Goal: Use online tool/utility: Utilize a website feature to perform a specific function

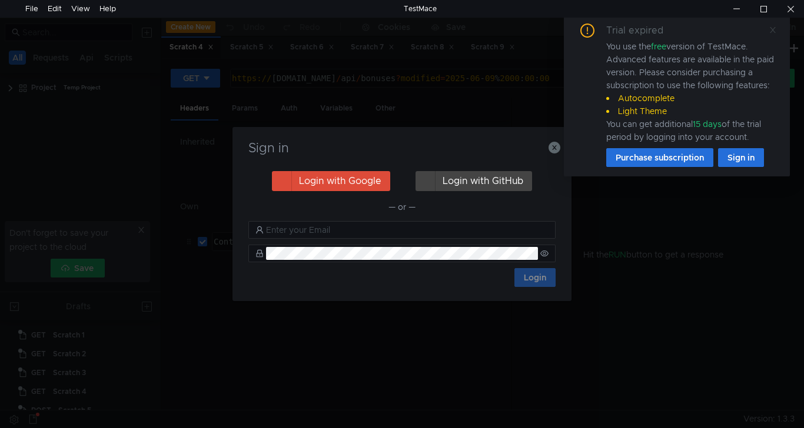
click at [773, 28] on icon at bounding box center [773, 30] width 8 height 8
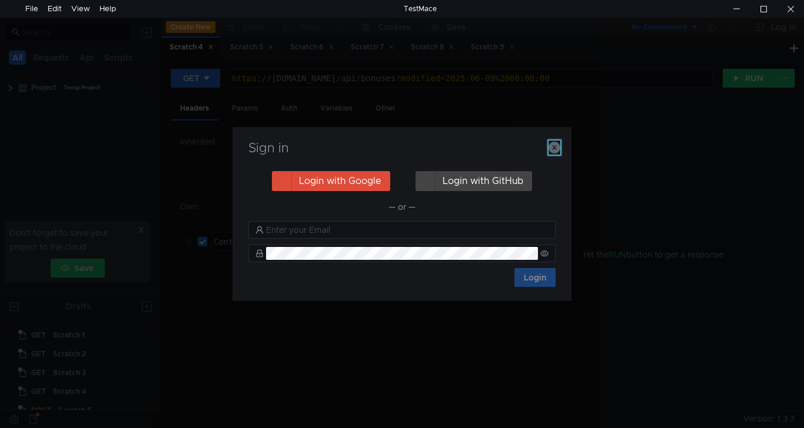
click at [553, 149] on icon "button" at bounding box center [555, 148] width 12 height 12
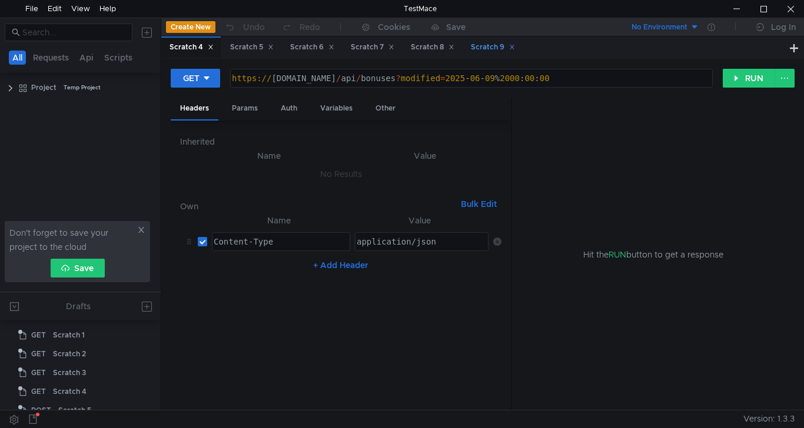
click at [491, 46] on div "Scratch 9" at bounding box center [493, 47] width 44 height 12
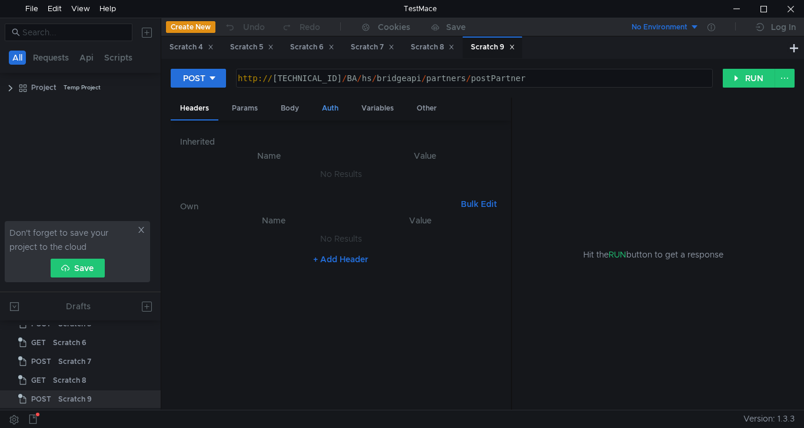
click at [324, 103] on div "Auth" at bounding box center [330, 109] width 35 height 22
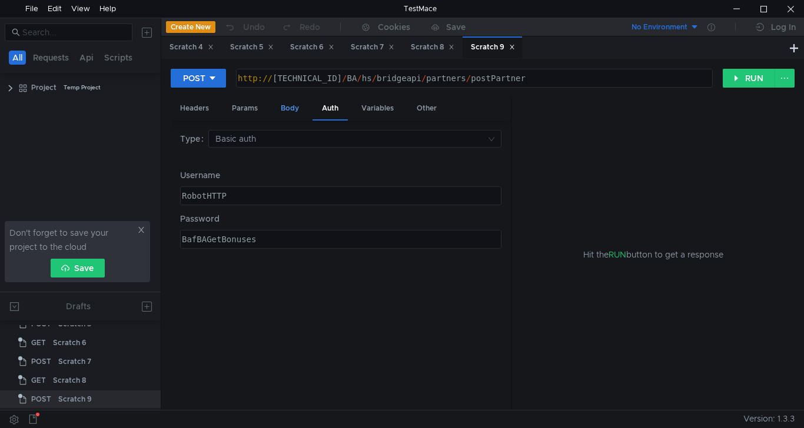
click at [287, 107] on div "Body" at bounding box center [289, 109] width 37 height 22
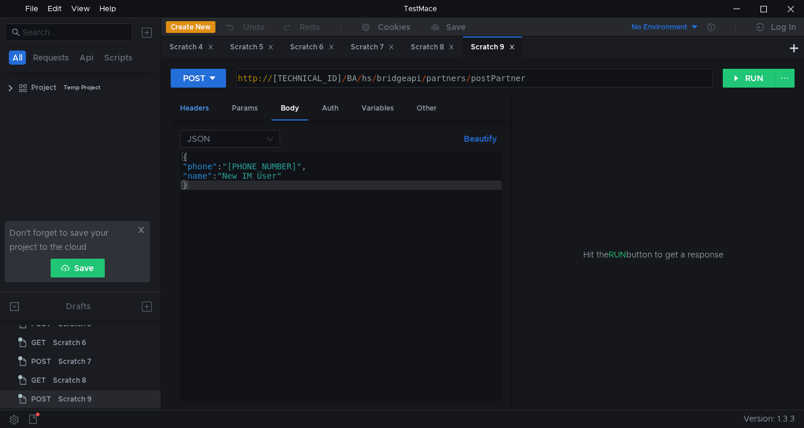
click at [201, 107] on div "Headers" at bounding box center [195, 109] width 48 height 22
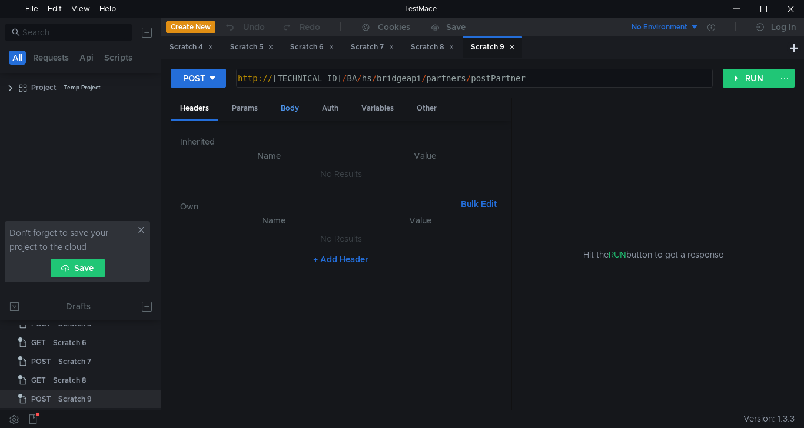
click at [295, 107] on div "Body" at bounding box center [289, 109] width 37 height 22
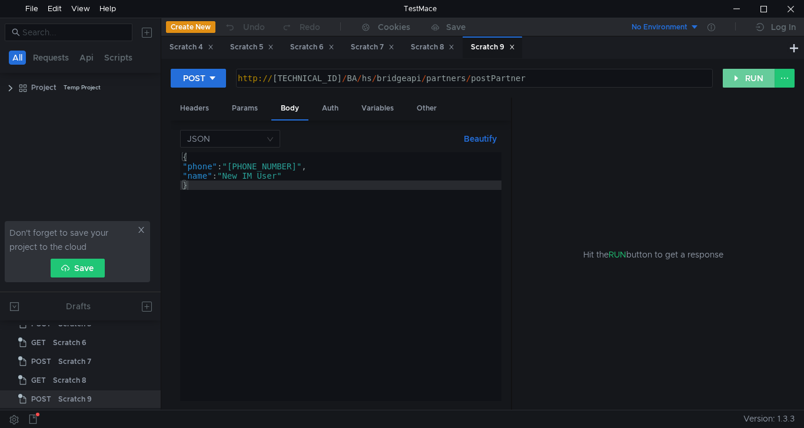
click at [750, 78] on button "RUN" at bounding box center [749, 78] width 52 height 19
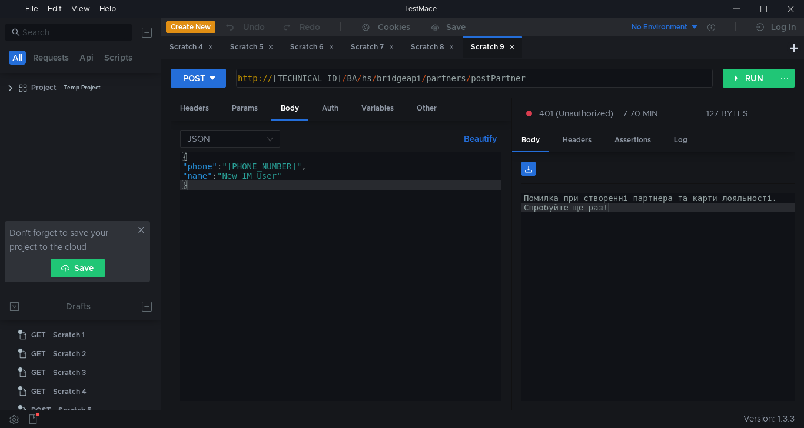
scroll to position [87, 0]
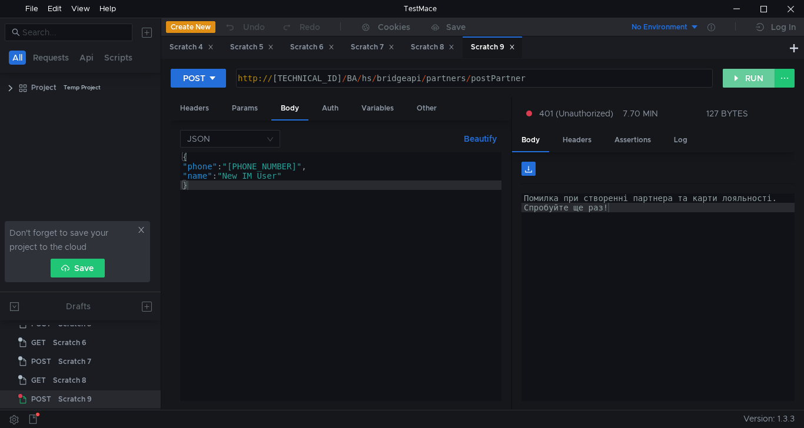
click at [746, 80] on button "RUN" at bounding box center [749, 78] width 52 height 19
click at [799, 4] on div at bounding box center [790, 9] width 27 height 18
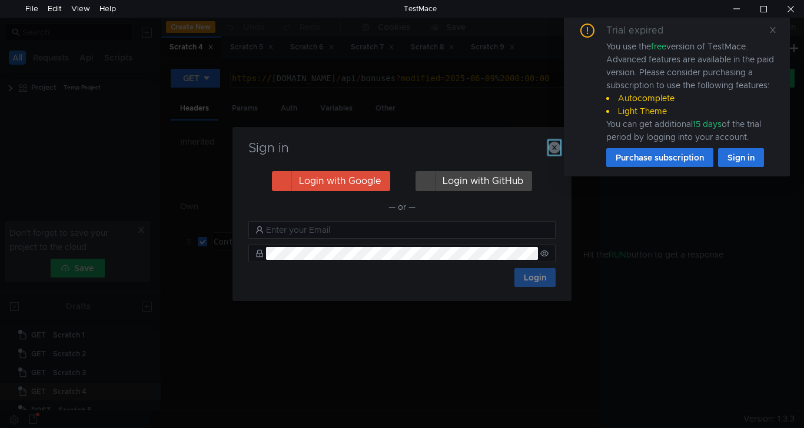
click at [557, 149] on icon "button" at bounding box center [555, 148] width 12 height 12
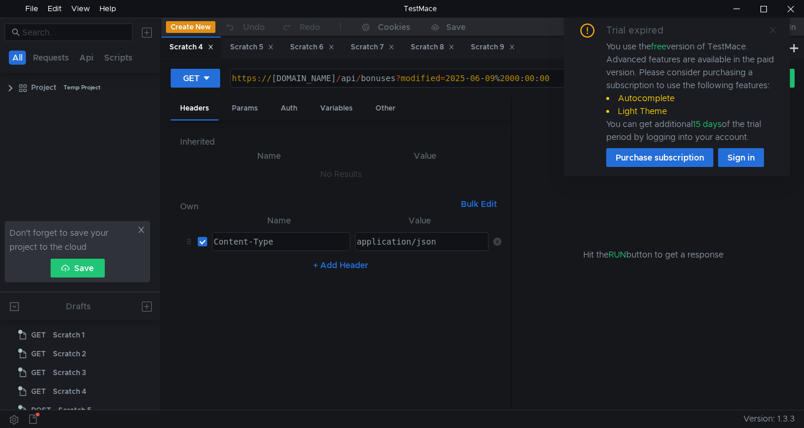
click at [772, 29] on icon at bounding box center [773, 30] width 6 height 6
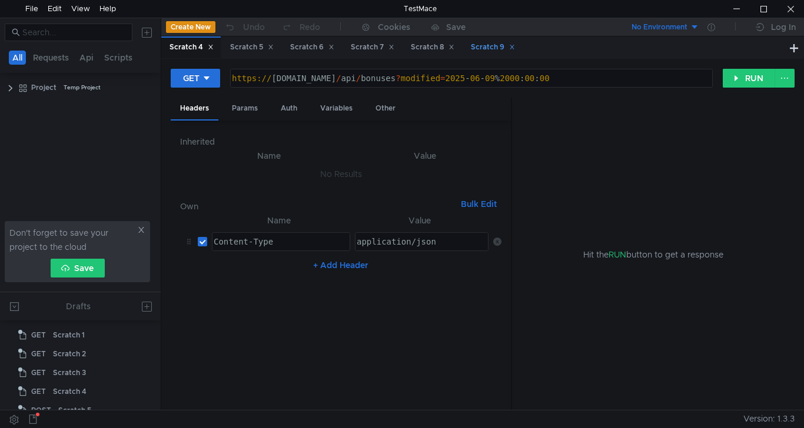
click at [496, 45] on div "Scratch 9" at bounding box center [493, 47] width 44 height 12
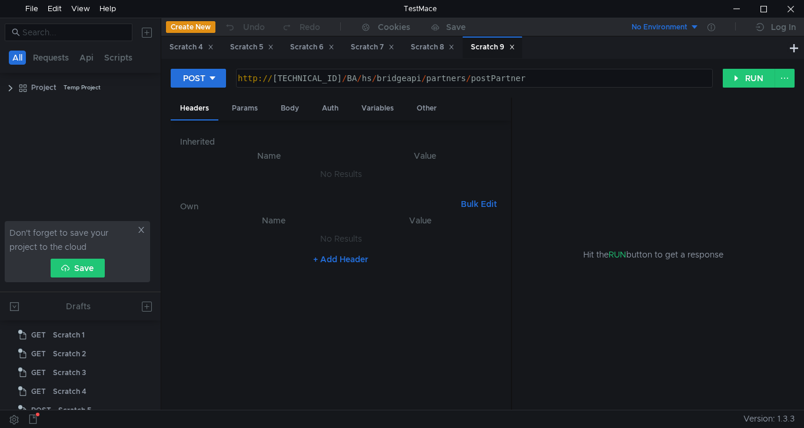
scroll to position [87, 0]
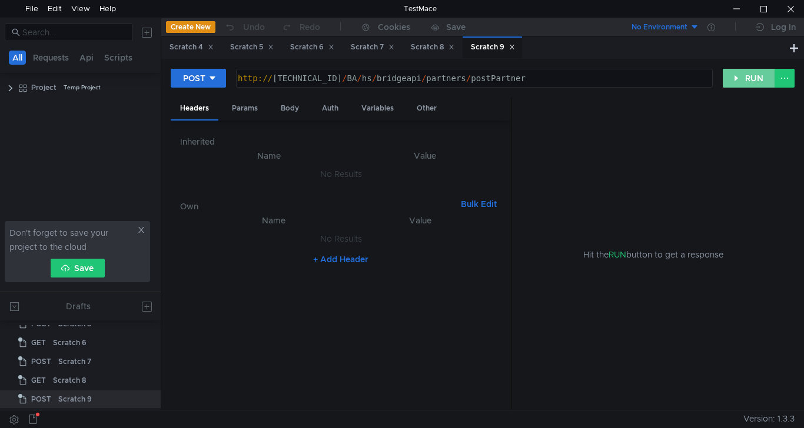
click at [738, 83] on button "RUN" at bounding box center [749, 78] width 52 height 19
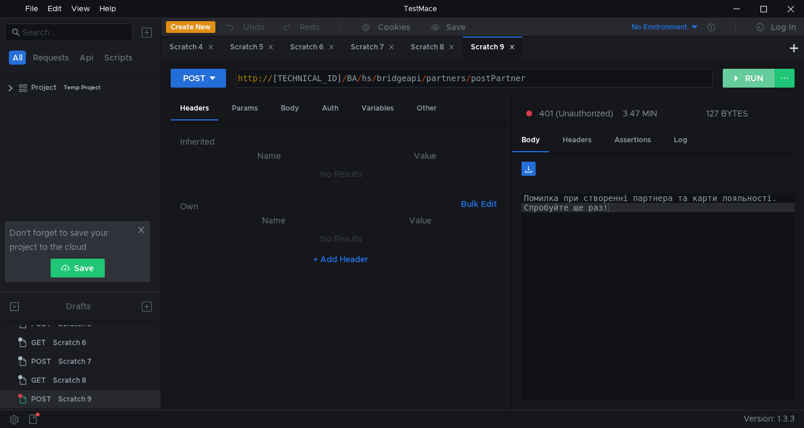
click at [749, 78] on button "RUN" at bounding box center [749, 78] width 52 height 19
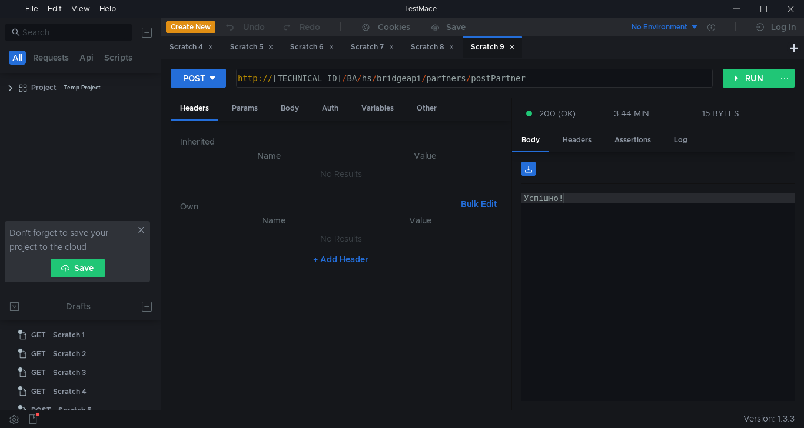
scroll to position [87, 0]
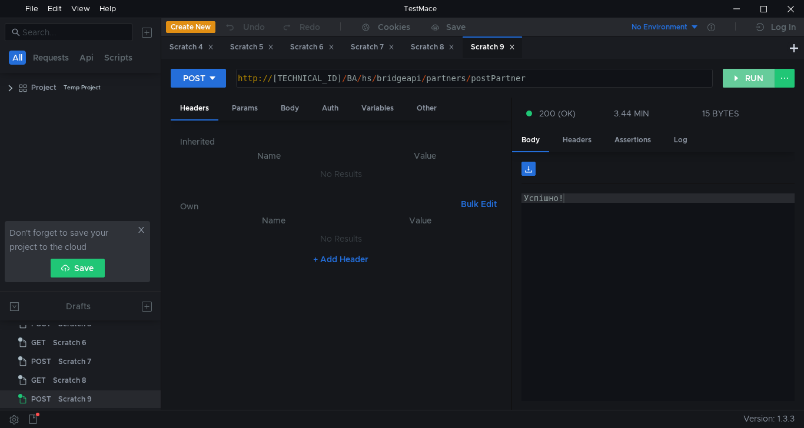
click at [739, 77] on button "RUN" at bounding box center [749, 78] width 52 height 19
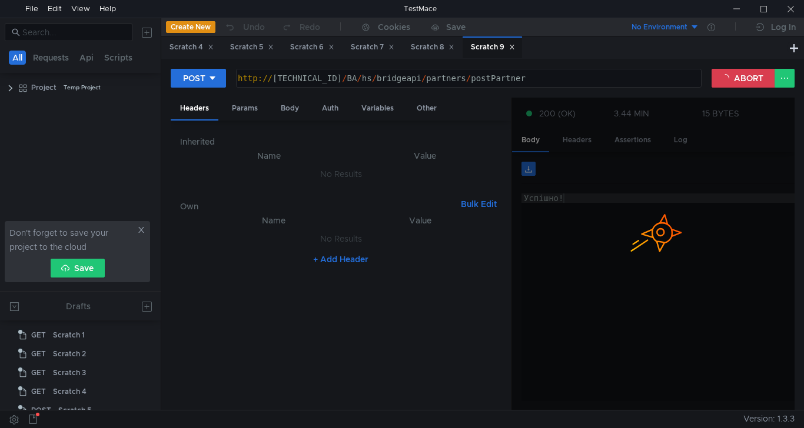
scroll to position [87, 0]
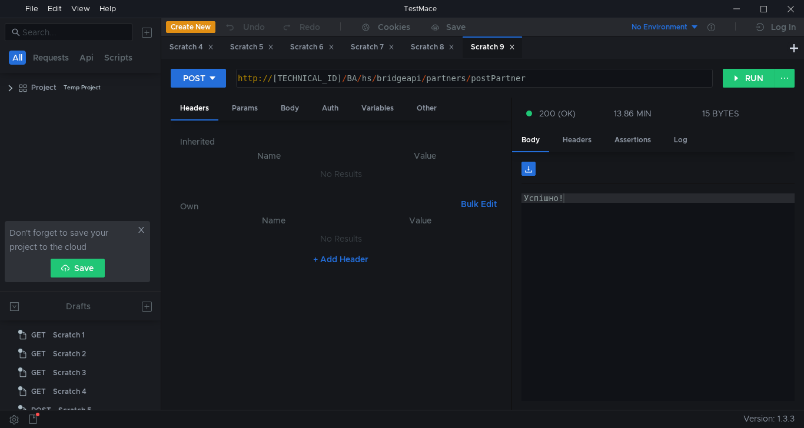
scroll to position [87, 0]
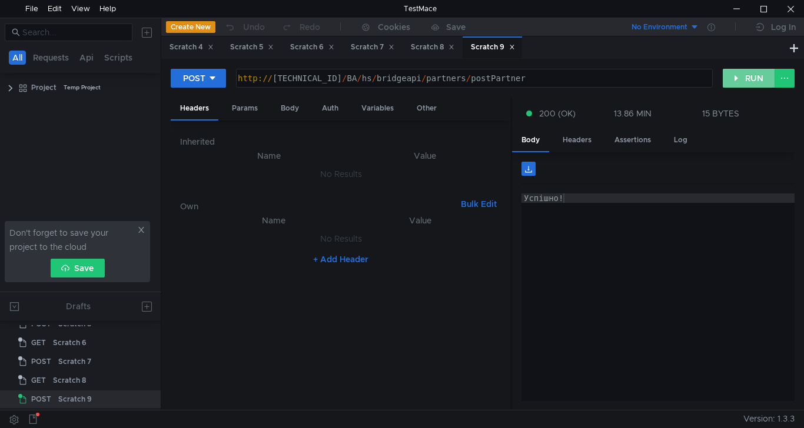
click at [739, 81] on button "RUN" at bounding box center [749, 78] width 52 height 19
click at [752, 78] on button "RUN" at bounding box center [749, 78] width 52 height 19
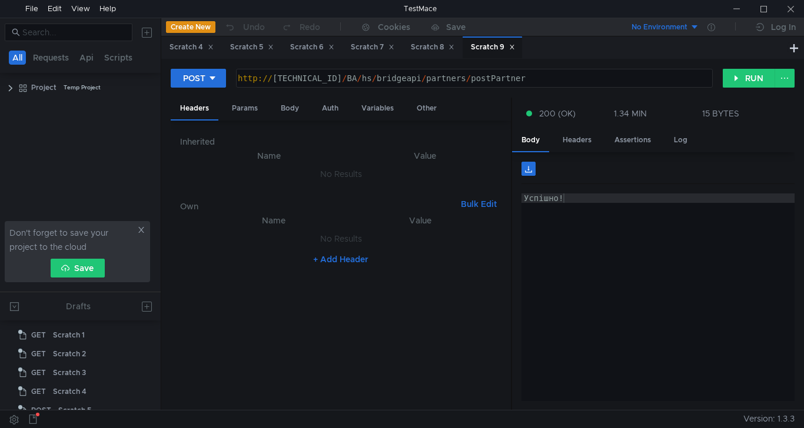
scroll to position [87, 0]
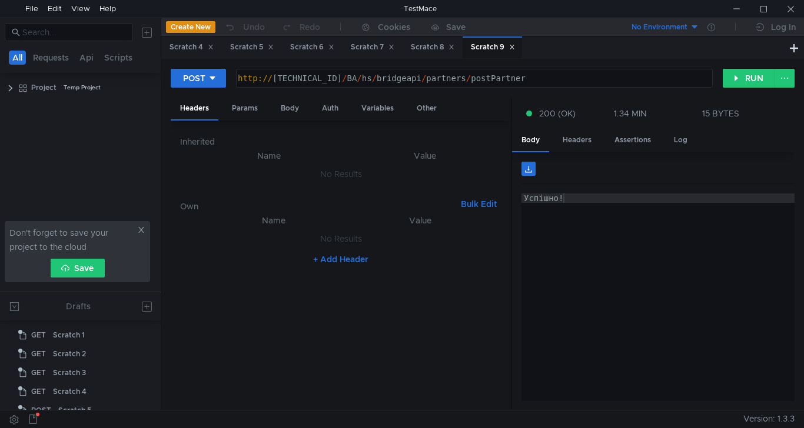
scroll to position [87, 0]
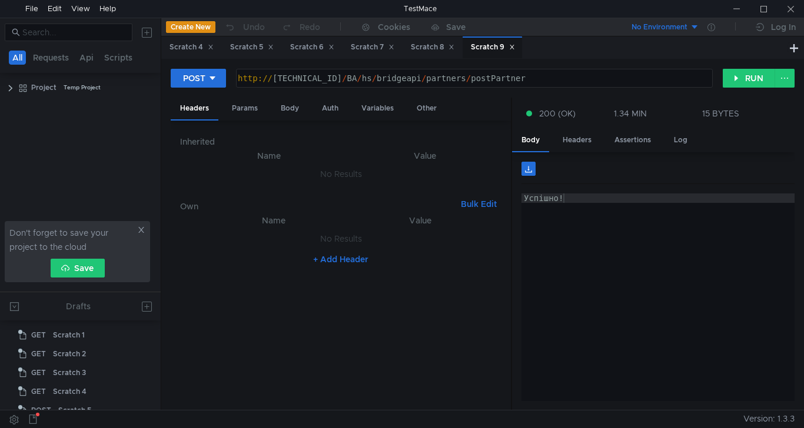
scroll to position [87, 0]
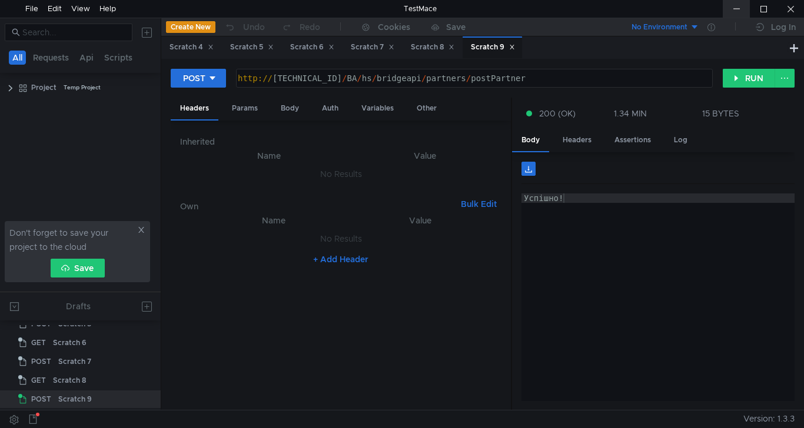
click at [736, 6] on div at bounding box center [736, 9] width 27 height 18
click at [294, 104] on div "Body" at bounding box center [289, 109] width 37 height 22
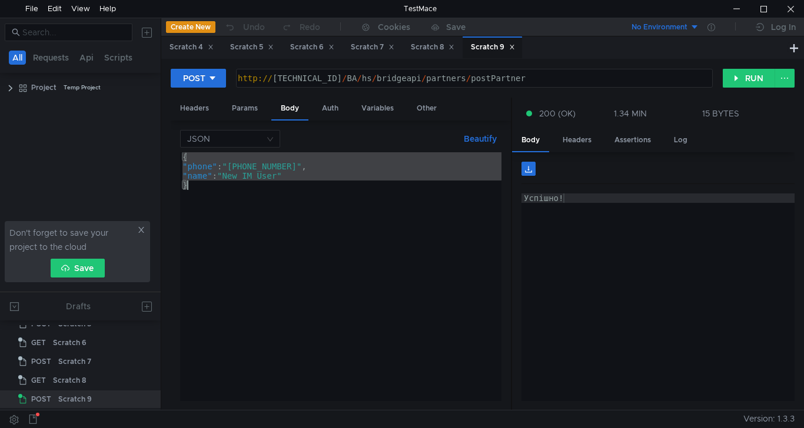
drag, startPoint x: 184, startPoint y: 158, endPoint x: 192, endPoint y: 190, distance: 33.0
click at [192, 190] on div "{ "phone" : "[PHONE_NUMBER]" , "name" : "New IM User" }" at bounding box center [340, 286] width 321 height 268
type textarea ""name": "New IM User" }"
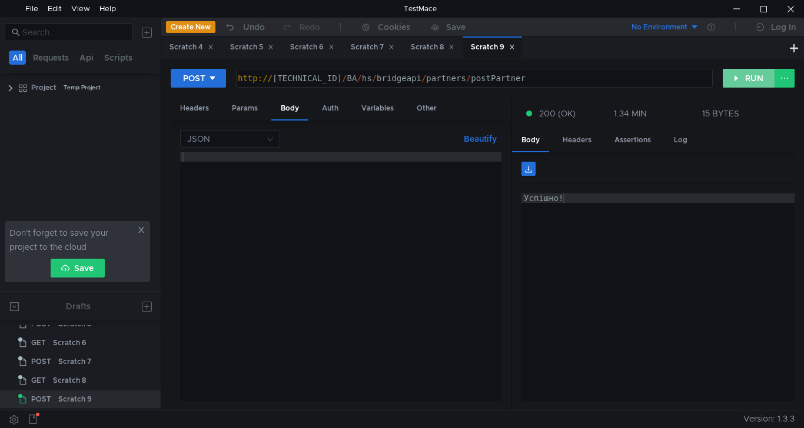
click at [736, 79] on button "RUN" at bounding box center [749, 78] width 52 height 19
click at [260, 159] on div at bounding box center [340, 286] width 321 height 268
drag, startPoint x: 753, startPoint y: 81, endPoint x: 719, endPoint y: 94, distance: 37.1
click at [754, 81] on button "RUN" at bounding box center [749, 78] width 52 height 19
click at [747, 71] on button "RUN" at bounding box center [749, 78] width 52 height 19
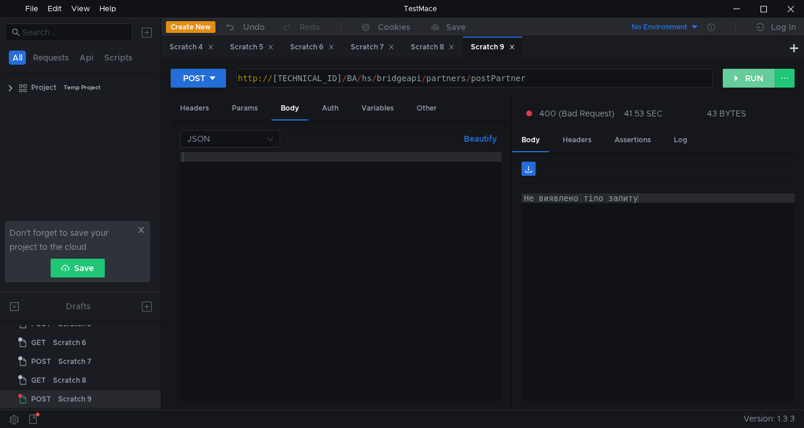
click at [732, 78] on button "RUN" at bounding box center [749, 78] width 52 height 19
click at [202, 152] on div at bounding box center [340, 286] width 321 height 268
paste textarea "}"
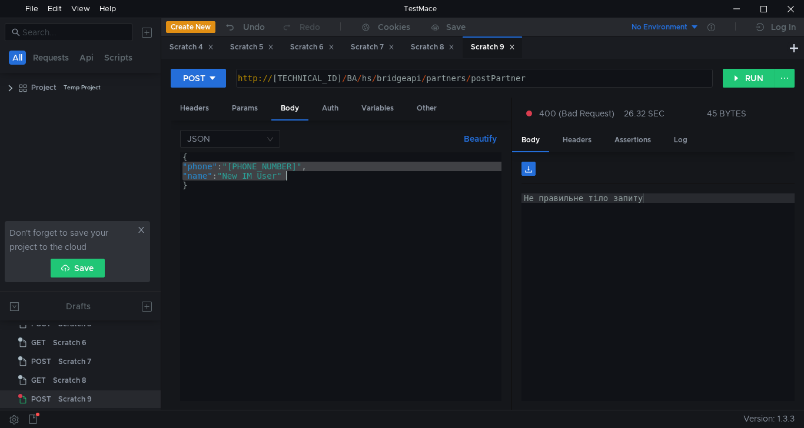
drag, startPoint x: 183, startPoint y: 166, endPoint x: 287, endPoint y: 175, distance: 104.0
click at [287, 175] on div "{ "phone" : "[PHONE_NUMBER]" , "name" : "New IM User" }" at bounding box center [340, 286] width 321 height 268
click at [194, 205] on div "{ "phone" : "[PHONE_NUMBER]" , "name" : "New IM User" }" at bounding box center [340, 286] width 321 height 268
type textarea "}"
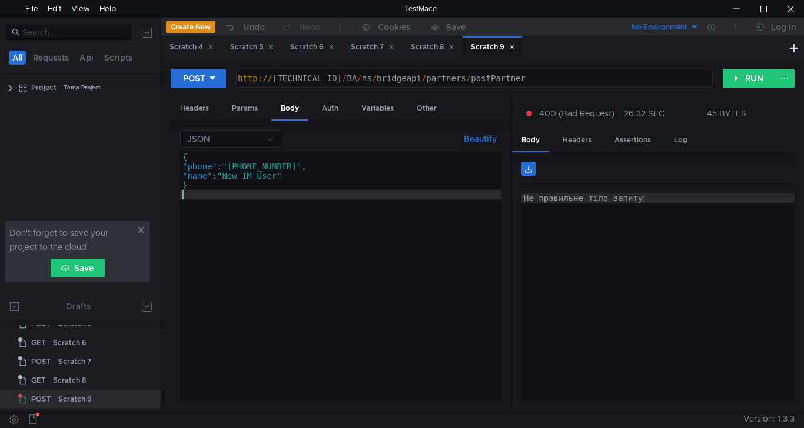
paste textarea "}"
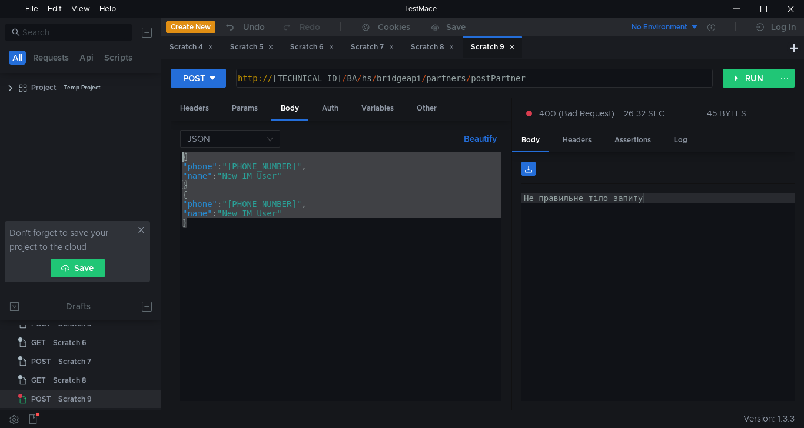
drag, startPoint x: 199, startPoint y: 227, endPoint x: 138, endPoint y: 147, distance: 101.2
click at [138, 147] on as-split "All Requests Api Scripts Project Temp Project Don't forget to save your project…" at bounding box center [402, 214] width 804 height 393
click at [181, 196] on div "{ "phone" : "+380683055810" , "name" : "New IM User" } { "phone" : "+3806830558…" at bounding box center [340, 276] width 321 height 249
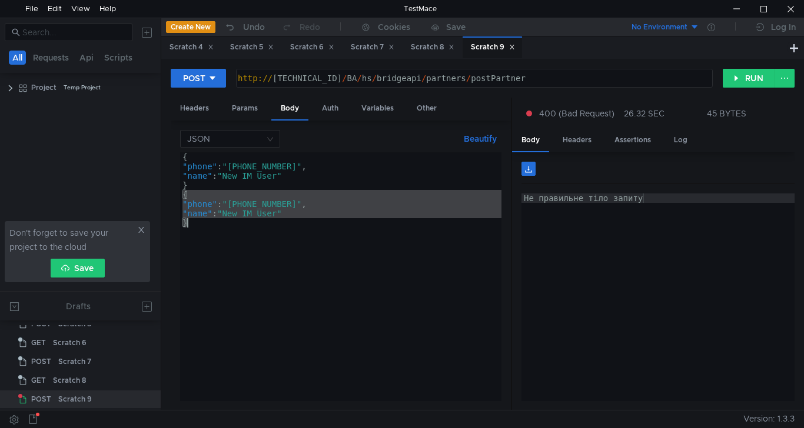
drag, startPoint x: 184, startPoint y: 196, endPoint x: 208, endPoint y: 234, distance: 44.7
click at [208, 234] on div "{ "phone" : "+380683055810" , "name" : "New IM User" } { "phone" : "+3806830558…" at bounding box center [340, 286] width 321 height 268
type textarea ""name": "New IM User" }"
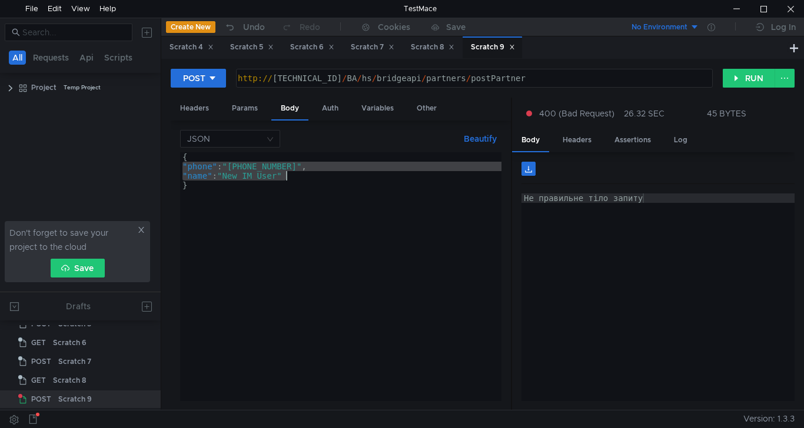
drag, startPoint x: 184, startPoint y: 166, endPoint x: 290, endPoint y: 178, distance: 106.6
click at [290, 178] on div "{ "phone" : "+380683055810" , "name" : "New IM User" }" at bounding box center [340, 286] width 321 height 268
type textarea ""phone": "+380683055810", "name": "New IM User""
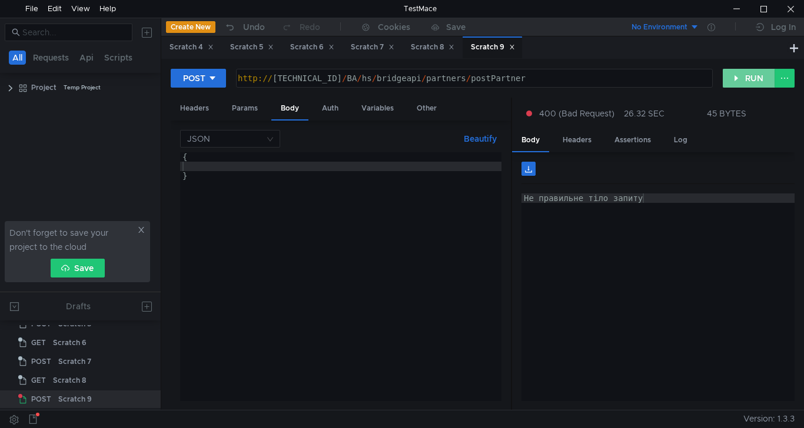
click at [748, 80] on button "RUN" at bounding box center [749, 78] width 52 height 19
click at [185, 168] on div "{ }" at bounding box center [340, 286] width 321 height 268
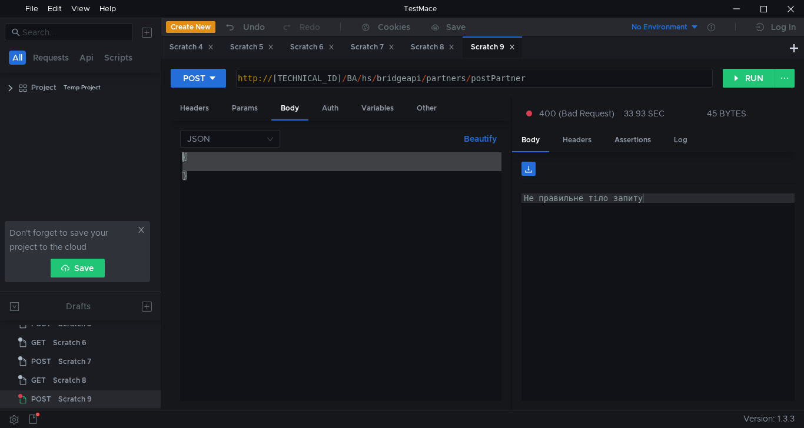
drag, startPoint x: 194, startPoint y: 177, endPoint x: 162, endPoint y: 152, distance: 40.6
click at [162, 152] on div "POST http:// 10.10.0.5 / BA / hs / bridgeapi / partners / postPartner ההההההההה…" at bounding box center [482, 234] width 643 height 351
paste textarea "}"
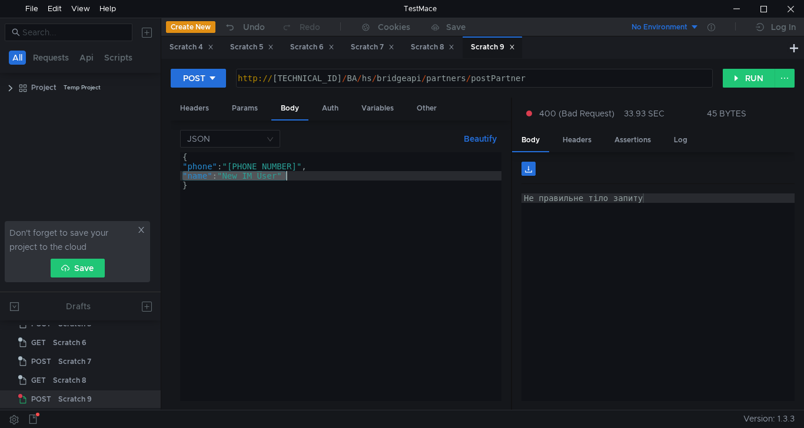
drag, startPoint x: 183, startPoint y: 175, endPoint x: 286, endPoint y: 176, distance: 103.0
click at [286, 176] on div "{ "phone" : "+380683055810" , "name" : "New IM User" }" at bounding box center [340, 286] width 321 height 268
type textarea ""name": "New IM User""
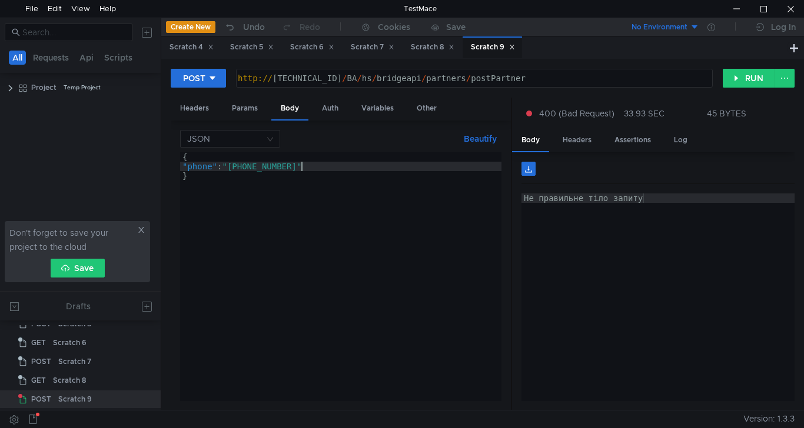
click at [298, 167] on div "{ "phone" : "+380683055810" }" at bounding box center [340, 286] width 321 height 268
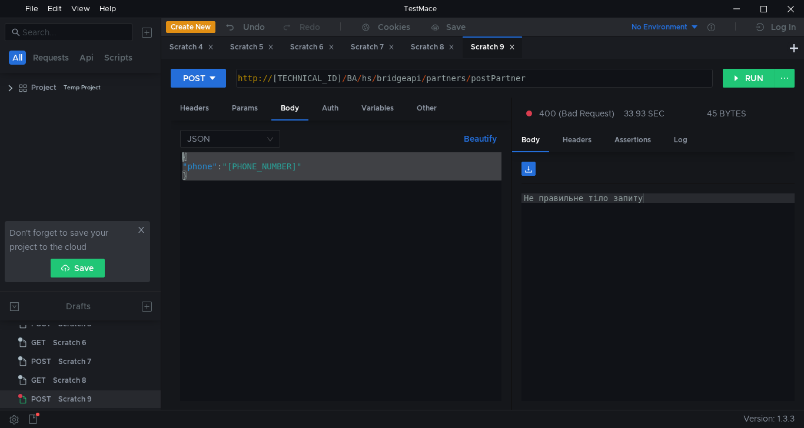
drag, startPoint x: 181, startPoint y: 169, endPoint x: 145, endPoint y: 148, distance: 41.4
click at [145, 148] on as-split "All Requests Api Scripts Project Temp Project Don't forget to save your project…" at bounding box center [402, 214] width 804 height 393
paste textarea "}"
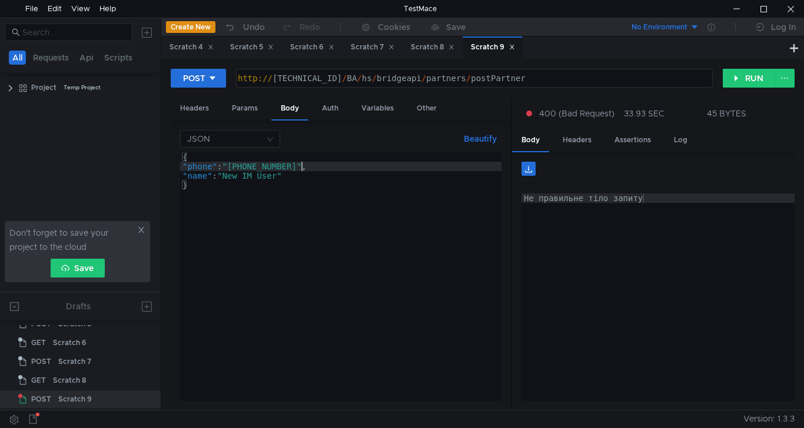
click at [299, 166] on div "{ "phone" : "+380683055810" , "name" : "New IM User" }" at bounding box center [340, 286] width 321 height 268
click at [298, 165] on div "{ "phone" : "+380683055810" , "name" : "New IM User" }" at bounding box center [340, 286] width 321 height 268
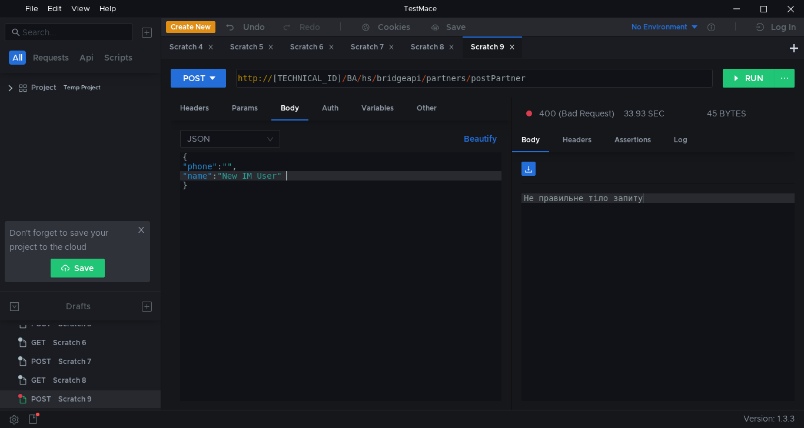
click at [288, 176] on div "{ "phone" : "" , "name" : "New IM User" }" at bounding box center [340, 286] width 321 height 268
type textarea """
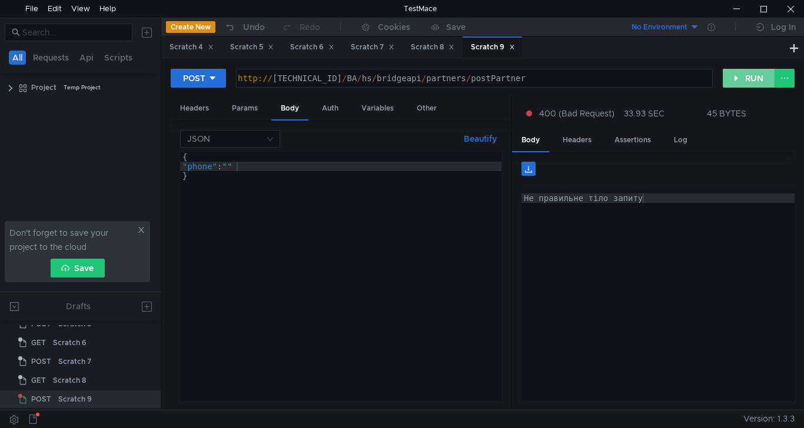
click at [745, 79] on button "RUN" at bounding box center [749, 78] width 52 height 19
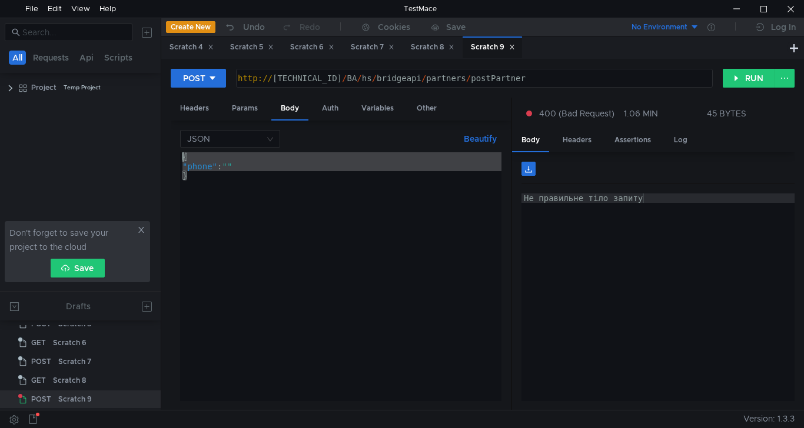
drag, startPoint x: 192, startPoint y: 179, endPoint x: 167, endPoint y: 155, distance: 34.6
click at [167, 155] on div "POST http:// 10.10.0.5 / BA / hs / bridgeapi / partners / postPartner ההההההההה…" at bounding box center [482, 234] width 643 height 351
click at [211, 166] on div "{ "phone" : "" }" at bounding box center [340, 276] width 321 height 249
drag, startPoint x: 191, startPoint y: 178, endPoint x: 148, endPoint y: 152, distance: 49.7
click at [148, 152] on as-split "All Requests Api Scripts Project Temp Project Don't forget to save your project…" at bounding box center [402, 214] width 804 height 393
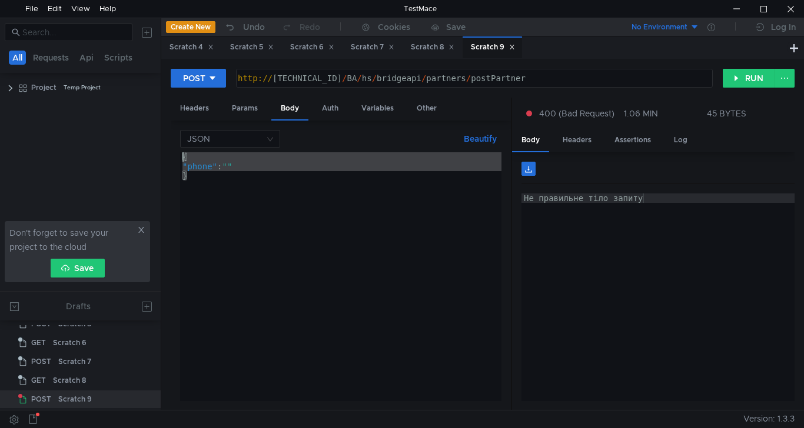
paste textarea "}"
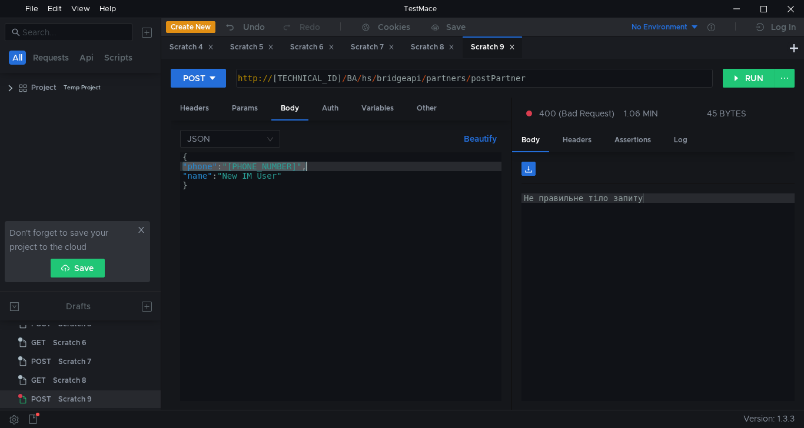
drag, startPoint x: 184, startPoint y: 167, endPoint x: 308, endPoint y: 168, distance: 124.2
click at [308, 168] on div "{ "phone" : "+380683055810" , "name" : "New IM User" }" at bounding box center [340, 286] width 321 height 268
type textarea ""phone": "+380683055810","
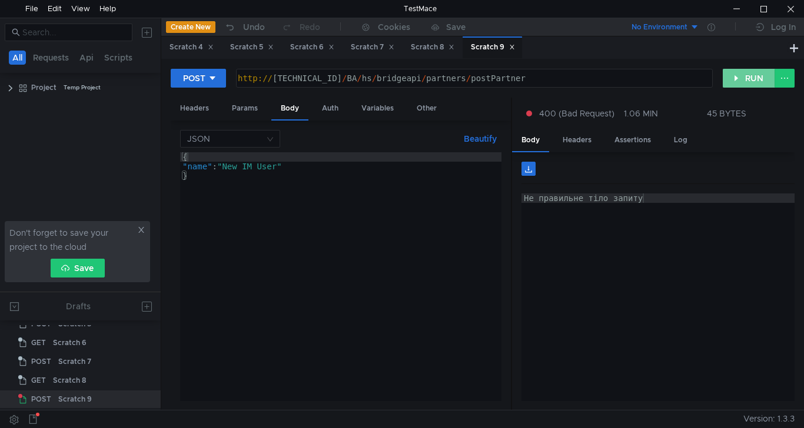
click at [747, 79] on button "RUN" at bounding box center [749, 78] width 52 height 19
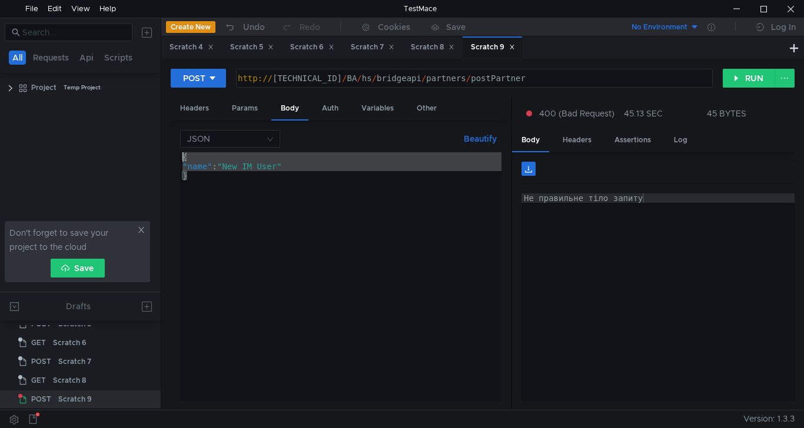
drag, startPoint x: 191, startPoint y: 177, endPoint x: 158, endPoint y: 142, distance: 47.5
click at [158, 142] on as-split "All Requests Api Scripts Project Temp Project Don't forget to save your project…" at bounding box center [402, 214] width 804 height 393
paste textarea "}"
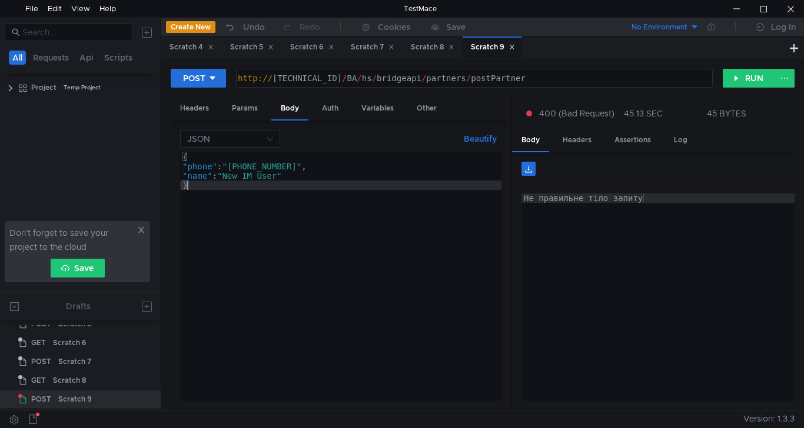
click at [296, 165] on div "{ "phone" : "+380683055810" , "name" : "New IM User" }" at bounding box center [340, 286] width 321 height 268
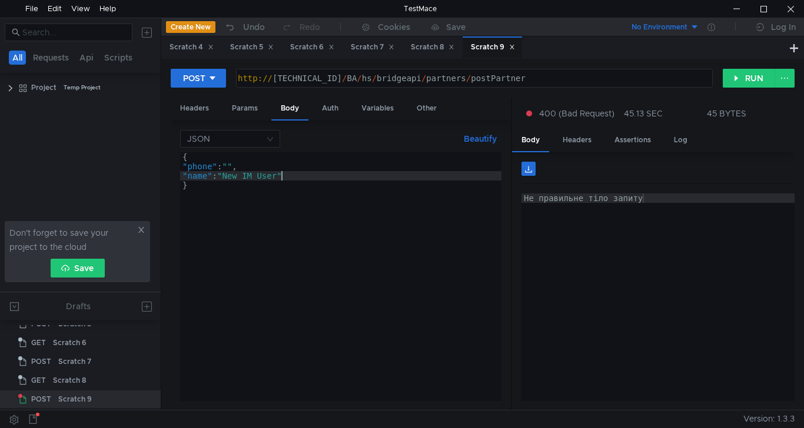
click at [281, 175] on div "{ "phone" : "" , "name" : "New IM User" }" at bounding box center [340, 286] width 321 height 268
click at [232, 165] on div "{ "phone" : "" , "name" : " " }" at bounding box center [340, 286] width 321 height 268
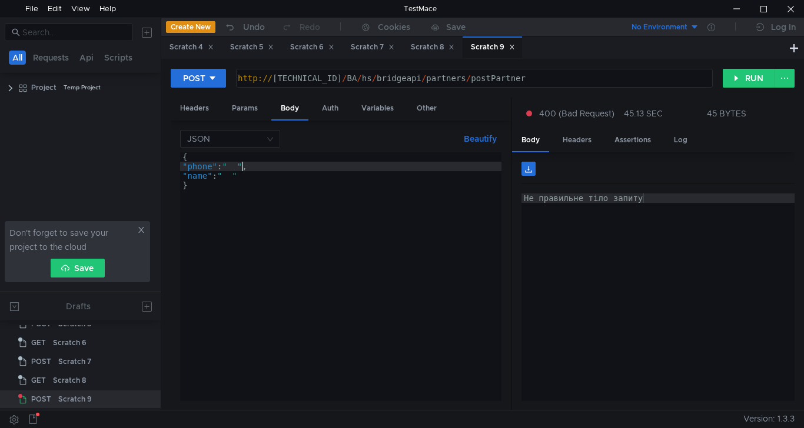
scroll to position [0, 5]
click at [731, 81] on button "RUN" at bounding box center [749, 78] width 52 height 19
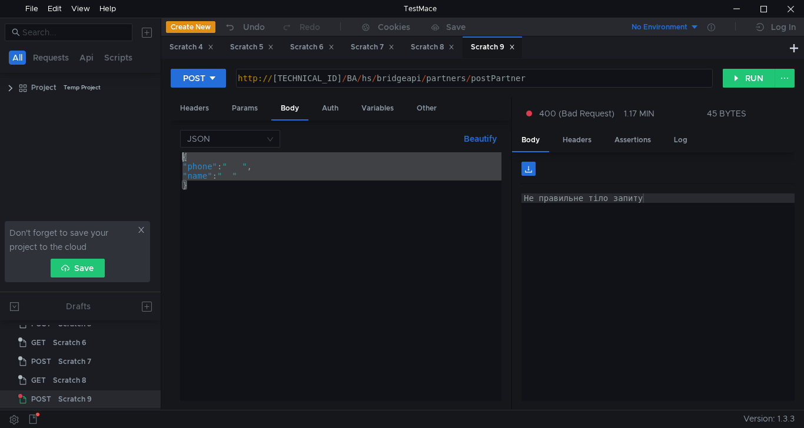
drag, startPoint x: 193, startPoint y: 184, endPoint x: 152, endPoint y: 149, distance: 53.4
click at [152, 149] on as-split "All Requests Api Scripts Project Temp Project Don't forget to save your project…" at bounding box center [402, 214] width 804 height 393
paste textarea "}"
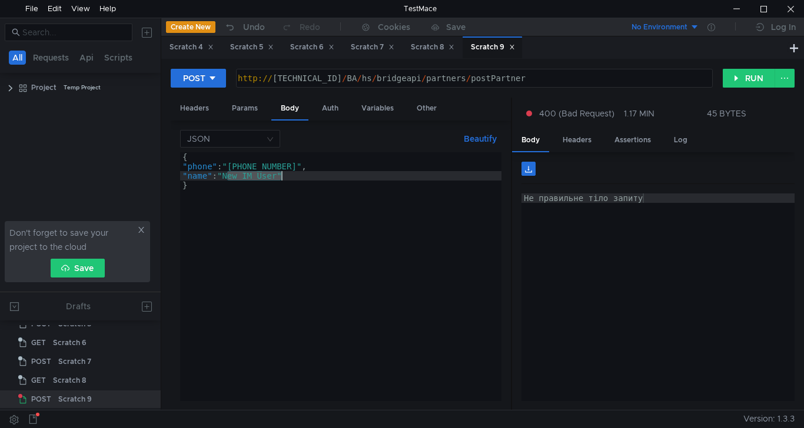
drag, startPoint x: 225, startPoint y: 176, endPoint x: 280, endPoint y: 172, distance: 54.9
click at [280, 172] on div "{ "phone" : "+380683055810" , "name" : "New IM User" }" at bounding box center [340, 286] width 321 height 268
click at [737, 78] on button "RUN" at bounding box center [749, 78] width 52 height 19
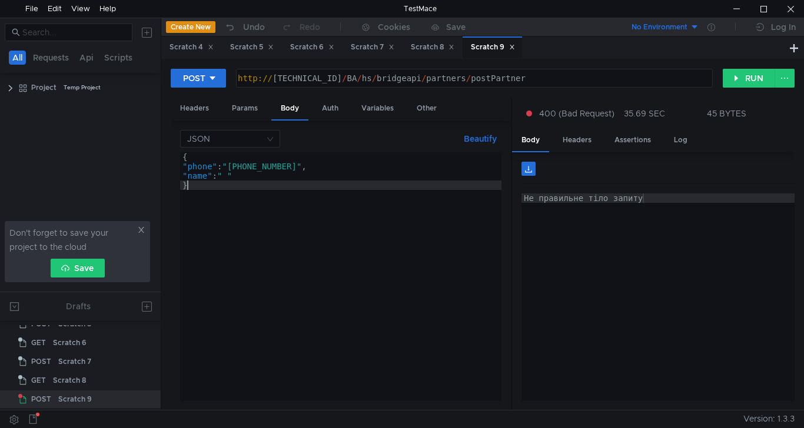
scroll to position [0, 0]
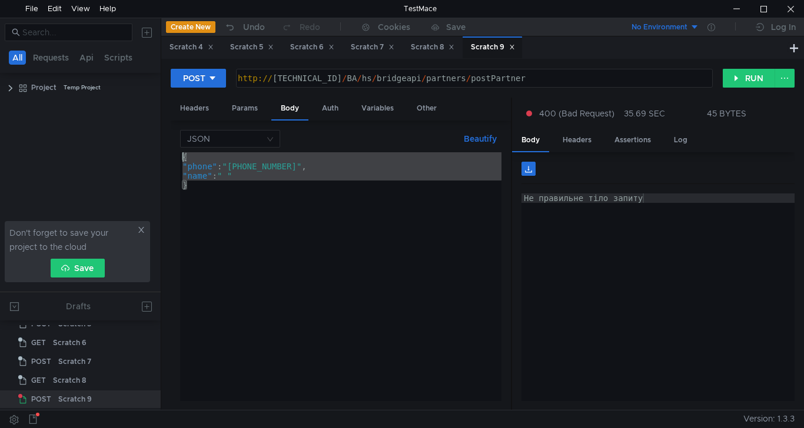
drag, startPoint x: 187, startPoint y: 185, endPoint x: 149, endPoint y: 143, distance: 55.9
click at [149, 143] on as-split "All Requests Api Scripts Project Temp Project Don't forget to save your project…" at bounding box center [402, 214] width 804 height 393
paste textarea "}"
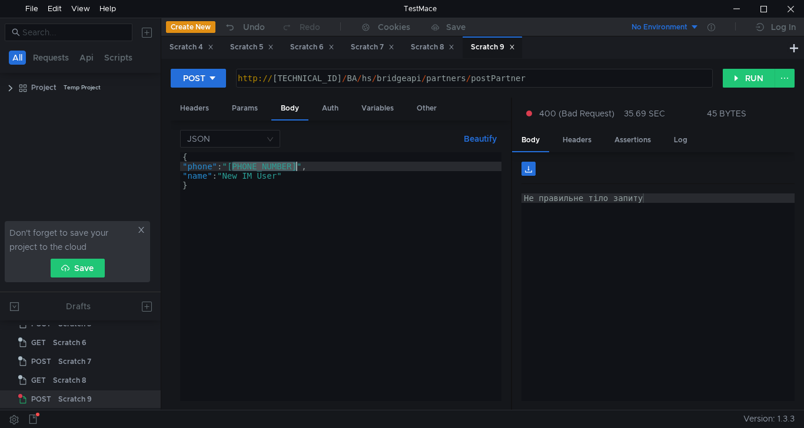
drag, startPoint x: 233, startPoint y: 164, endPoint x: 297, endPoint y: 165, distance: 63.6
click at [297, 165] on div "{ "phone" : "+380683055810" , "name" : "New IM User" }" at bounding box center [340, 286] width 321 height 268
type textarea ""phone": " ","
click at [755, 85] on button "RUN" at bounding box center [749, 78] width 52 height 19
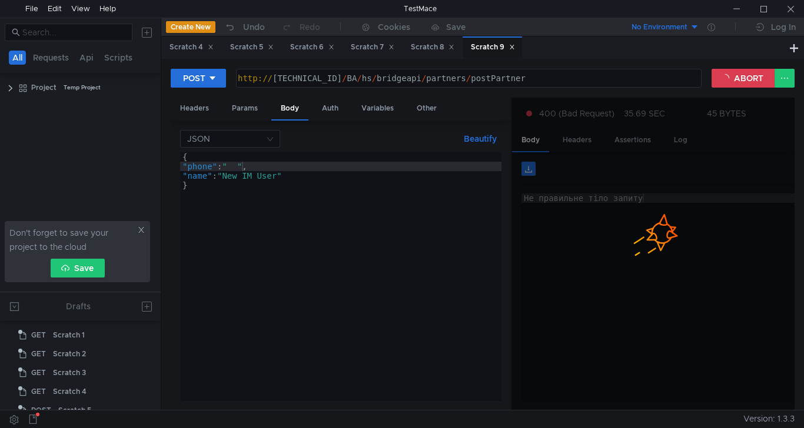
scroll to position [0, 4]
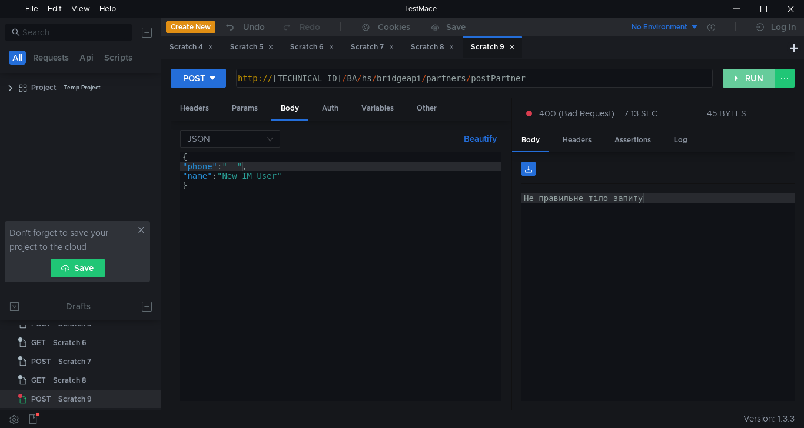
click at [741, 82] on button "RUN" at bounding box center [749, 78] width 52 height 19
click at [244, 162] on div "{ "phone" : " " , "name" : "New IM User" }" at bounding box center [340, 286] width 321 height 268
click at [212, 165] on div "{ "phone" : " " , "name" : "New IM User" }" at bounding box center [340, 286] width 321 height 268
click at [205, 177] on div "{ "pho" : " " , "name" : "New IM User" }" at bounding box center [340, 286] width 321 height 268
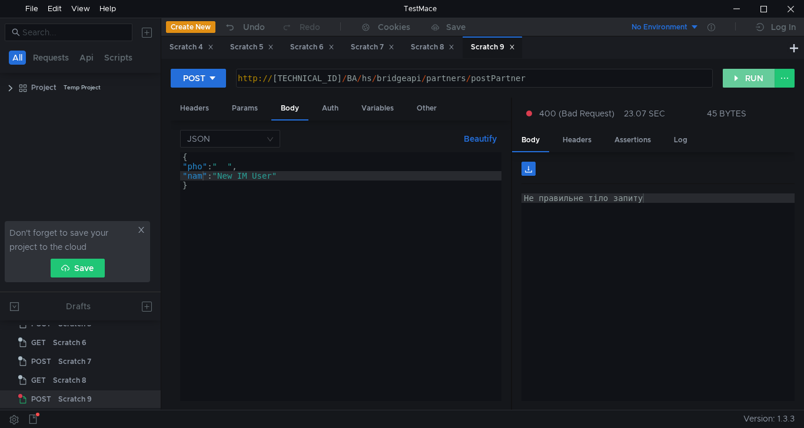
click at [742, 81] on button "RUN" at bounding box center [749, 78] width 52 height 19
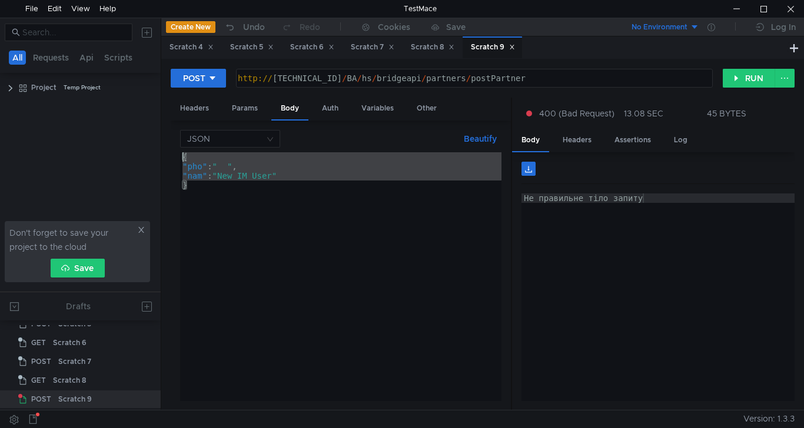
drag, startPoint x: 181, startPoint y: 180, endPoint x: 146, endPoint y: 151, distance: 45.2
click at [146, 151] on as-split "All Requests Api Scripts Project Temp Project Don't forget to save your project…" at bounding box center [402, 214] width 804 height 393
paste textarea "}"
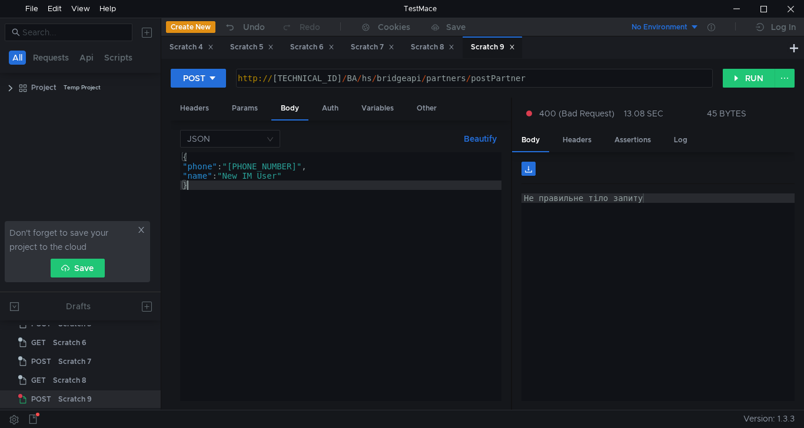
type textarea "}"
click at [745, 75] on button "RUN" at bounding box center [749, 78] width 52 height 19
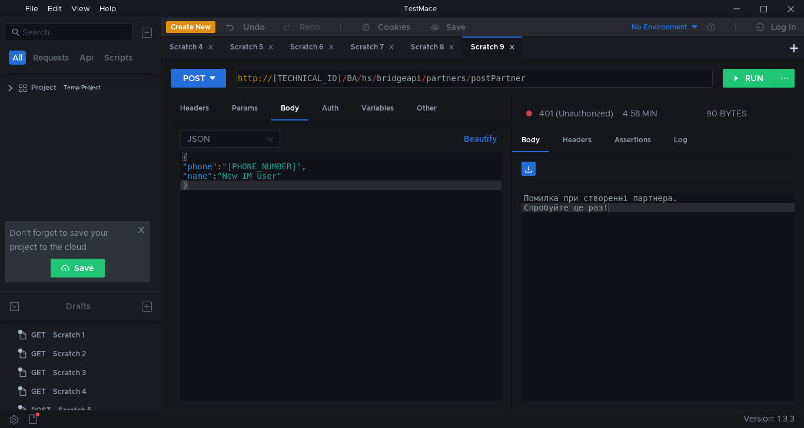
scroll to position [87, 0]
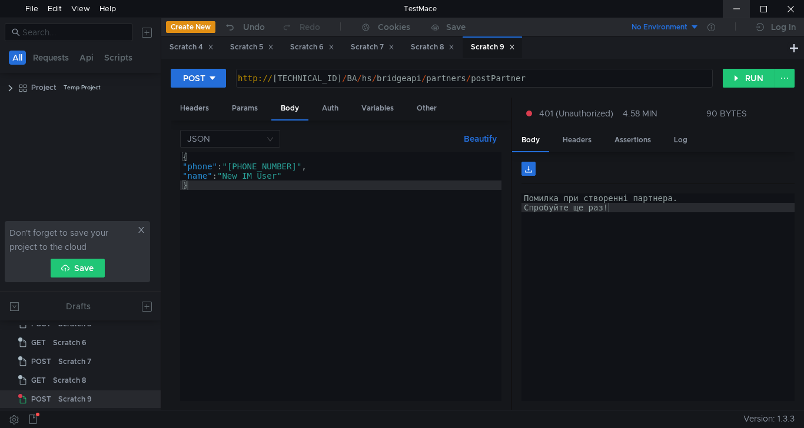
click at [737, 6] on div at bounding box center [736, 9] width 27 height 18
click at [745, 81] on button "RUN" at bounding box center [749, 78] width 52 height 19
click at [741, 78] on button "RUN" at bounding box center [749, 78] width 52 height 19
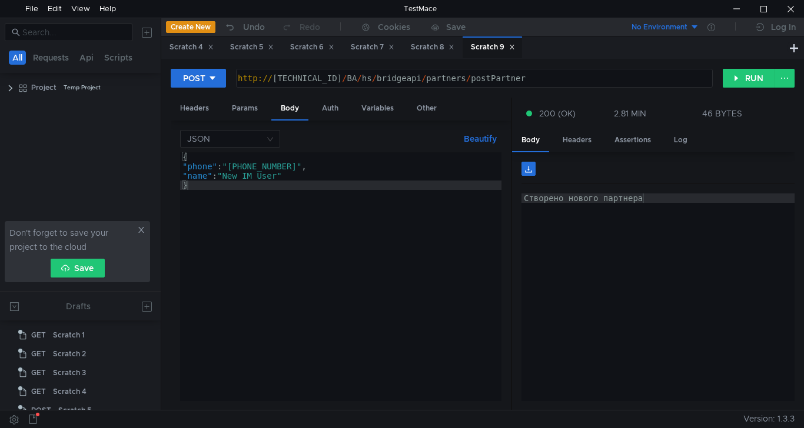
scroll to position [87, 0]
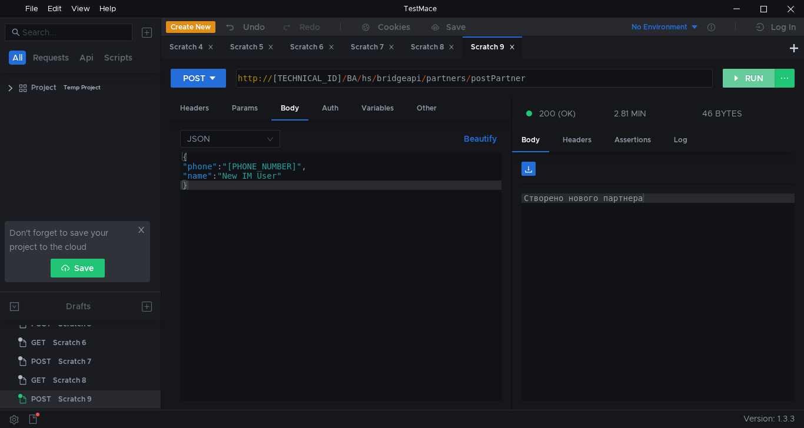
click at [747, 84] on button "RUN" at bounding box center [749, 78] width 52 height 19
click at [740, 75] on button "RUN" at bounding box center [749, 78] width 52 height 19
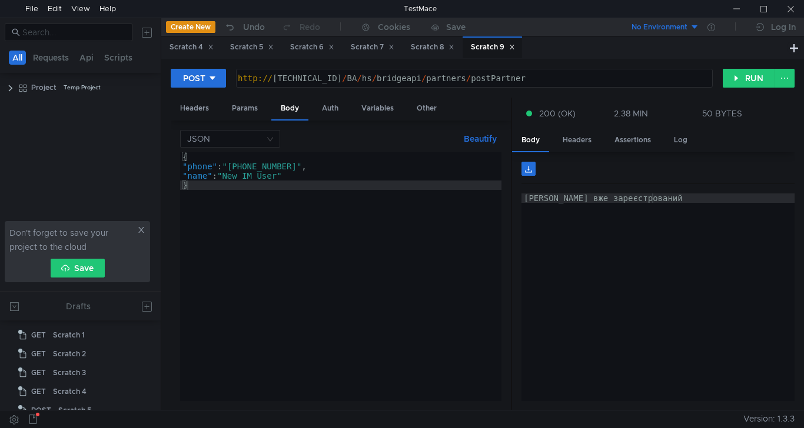
scroll to position [87, 0]
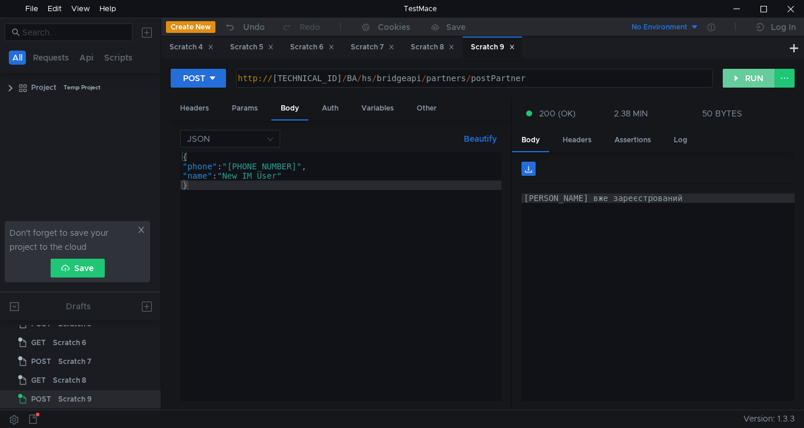
click at [736, 80] on button "RUN" at bounding box center [749, 78] width 52 height 19
click at [741, 77] on button "RUN" at bounding box center [749, 78] width 52 height 19
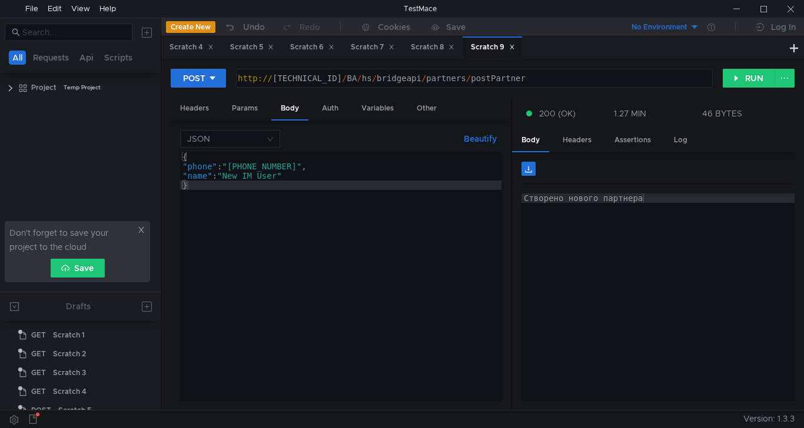
scroll to position [87, 0]
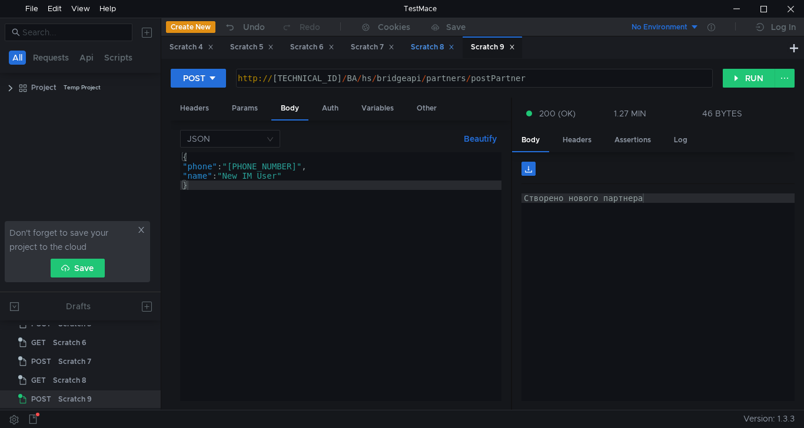
click at [441, 50] on div "Scratch 8" at bounding box center [433, 47] width 44 height 12
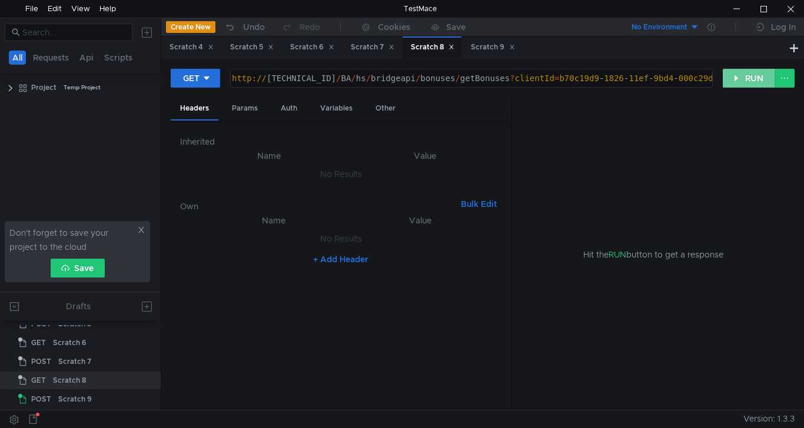
click at [744, 81] on button "RUN" at bounding box center [749, 78] width 52 height 19
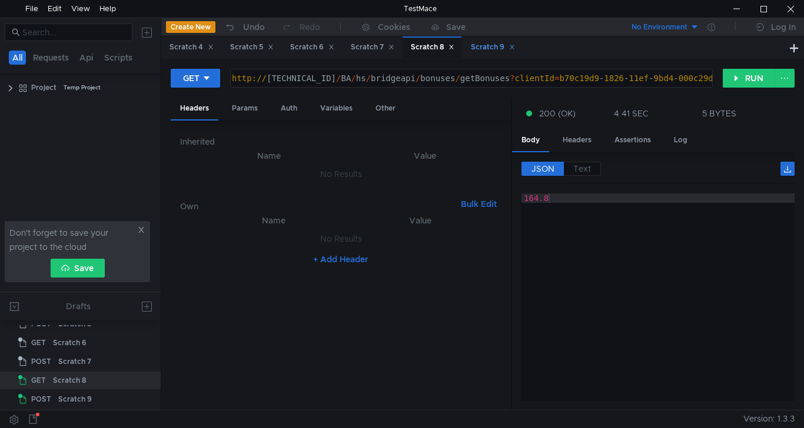
click at [490, 50] on div "Scratch 9" at bounding box center [493, 47] width 44 height 12
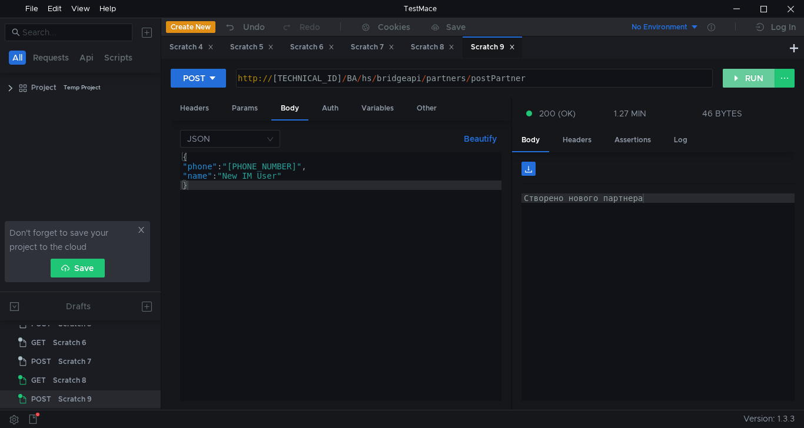
click at [744, 76] on button "RUN" at bounding box center [749, 78] width 52 height 19
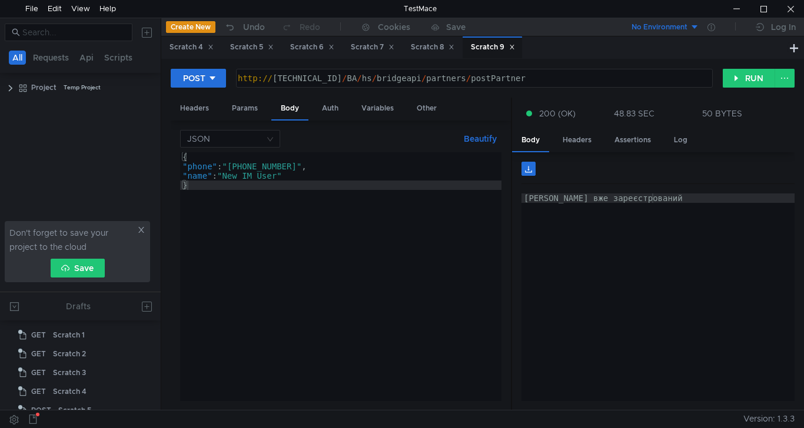
scroll to position [87, 0]
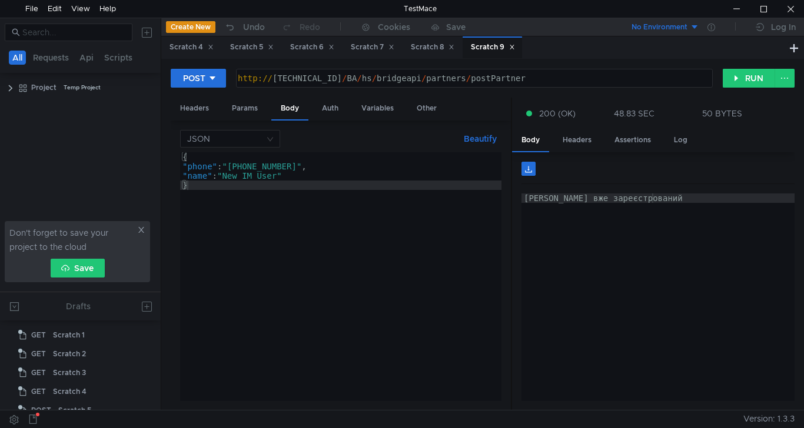
scroll to position [87, 0]
click at [297, 167] on div "{ "phone" : "[PHONE_NUMBER]" , "name" : "New IM User" }" at bounding box center [340, 286] width 321 height 268
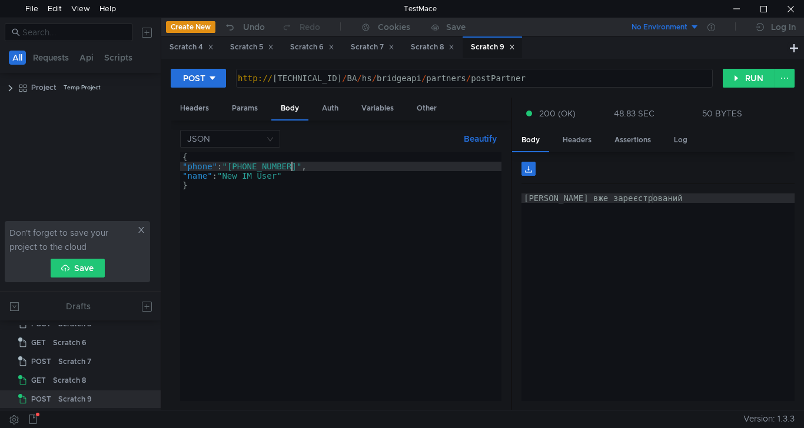
scroll to position [0, 8]
click at [743, 82] on button "RUN" at bounding box center [749, 78] width 52 height 19
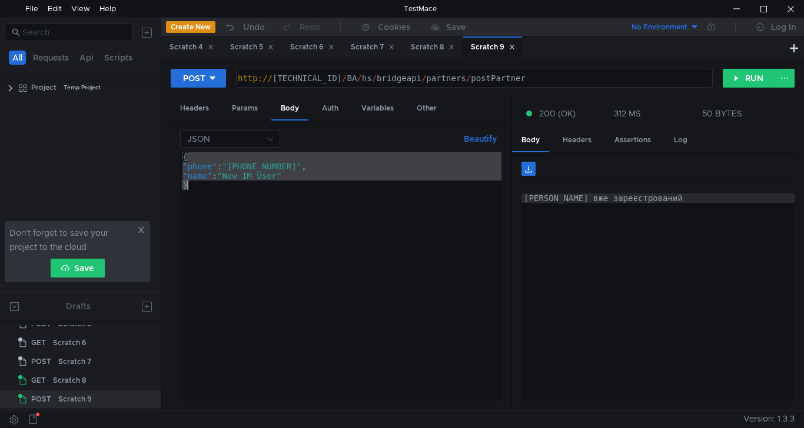
drag, startPoint x: 185, startPoint y: 158, endPoint x: 202, endPoint y: 187, distance: 32.7
click at [202, 187] on div "{ "phone" : "+380683055810" , "name" : "New IM User" }" at bounding box center [340, 286] width 321 height 268
click at [194, 168] on div "{ "phone" : "+380683055810" , "name" : "New IM User" }" at bounding box center [340, 276] width 321 height 249
drag, startPoint x: 194, startPoint y: 186, endPoint x: 159, endPoint y: 137, distance: 60.4
click at [159, 137] on as-split "All Requests Api Scripts Project Temp Project Don't forget to save your project…" at bounding box center [402, 214] width 804 height 393
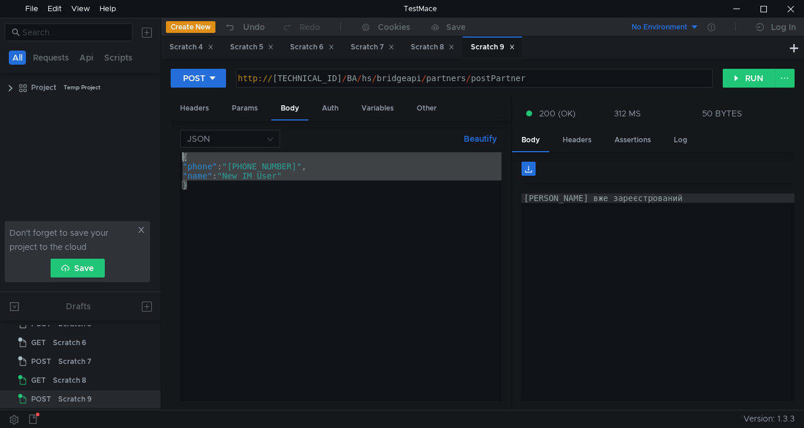
type textarea "{ "phone": "+380683055810","
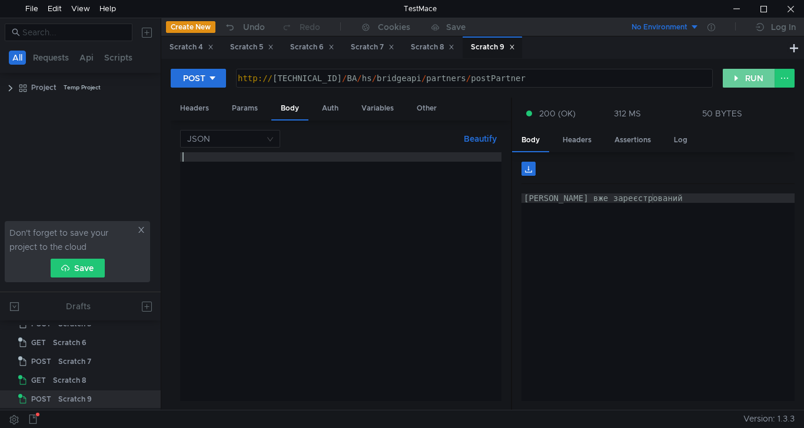
click at [736, 82] on button "RUN" at bounding box center [749, 78] width 52 height 19
click at [217, 161] on div at bounding box center [340, 286] width 321 height 268
paste textarea "}"
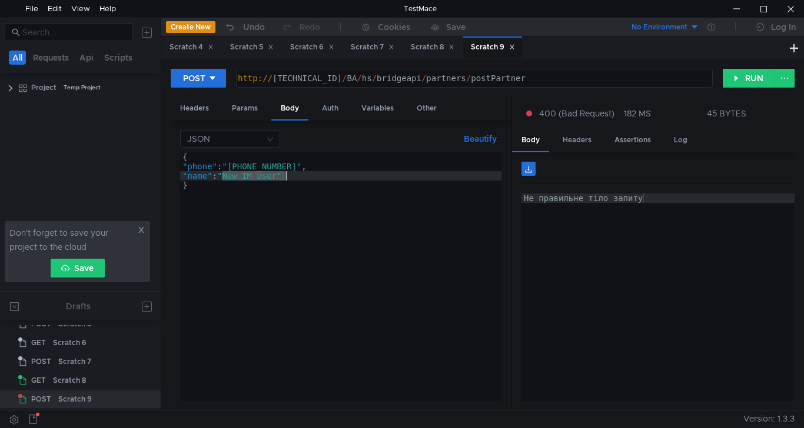
drag, startPoint x: 226, startPoint y: 174, endPoint x: 287, endPoint y: 173, distance: 60.6
click at [287, 173] on div "{ "phone" : "+380683055810" , "name" : "New IM User" }" at bounding box center [340, 286] width 321 height 268
click at [736, 83] on button "RUN" at bounding box center [749, 78] width 52 height 19
click at [207, 174] on div "{ "phone" : "+380683055810" , "name" : "" }" at bounding box center [340, 286] width 321 height 268
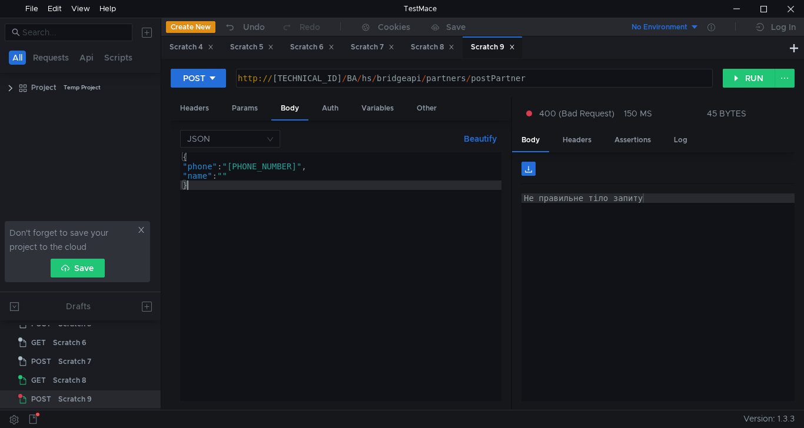
click at [200, 185] on div "{ "phone" : "+380683055810" , "name" : "" }" at bounding box center [340, 286] width 321 height 268
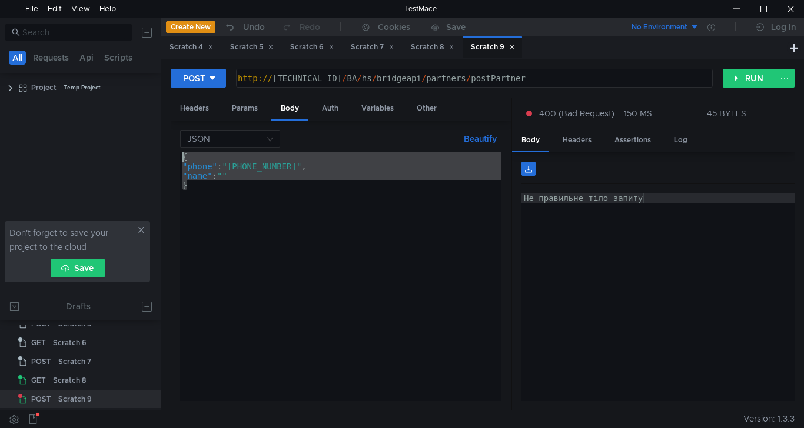
drag, startPoint x: 194, startPoint y: 184, endPoint x: 167, endPoint y: 150, distance: 42.7
click at [167, 150] on div "POST http:// 10.10.0.5 / BA / hs / bridgeapi / partners / postPartner ההההההההה…" at bounding box center [482, 234] width 643 height 351
paste textarea "}"
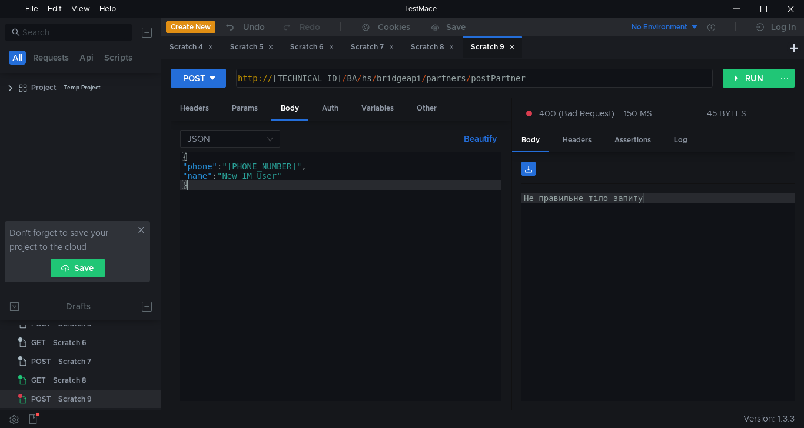
click at [213, 165] on div "{ "phone" : "+380683055810" , "name" : "New IM User" }" at bounding box center [340, 286] width 321 height 268
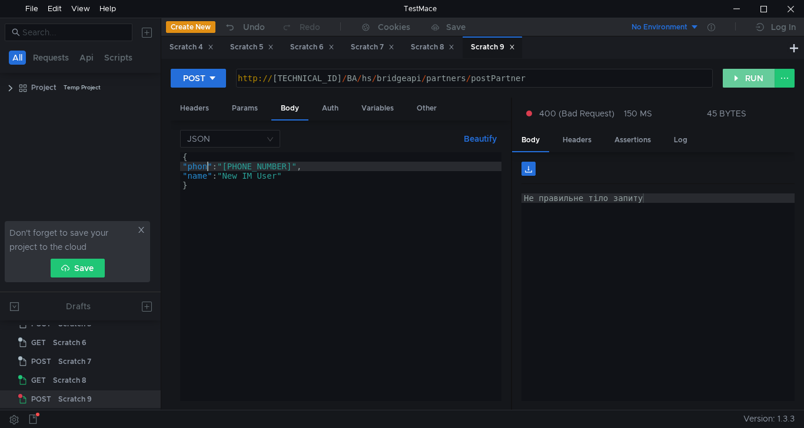
click at [752, 75] on button "RUN" at bounding box center [749, 78] width 52 height 19
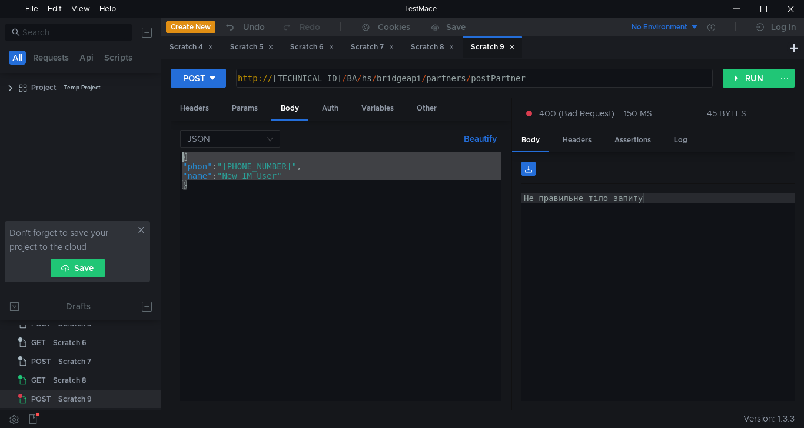
drag, startPoint x: 195, startPoint y: 188, endPoint x: 157, endPoint y: 161, distance: 46.9
click at [157, 161] on as-split "All Requests Api Scripts Project Temp Project Don't forget to save your project…" at bounding box center [402, 214] width 804 height 393
paste textarea "}"
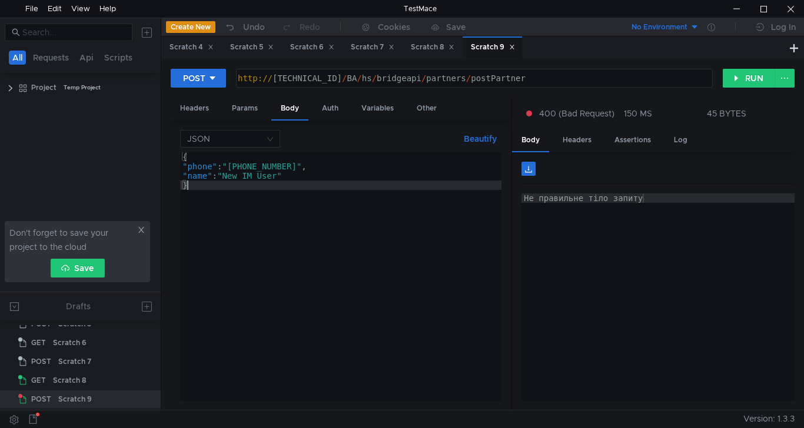
click at [208, 176] on div "{ "phone" : "+380683055810" , "name" : "New IM User" }" at bounding box center [340, 286] width 321 height 268
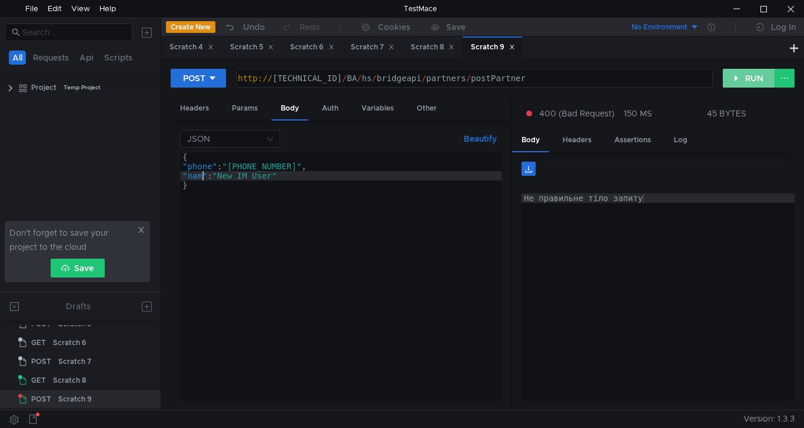
click at [754, 82] on button "RUN" at bounding box center [749, 78] width 52 height 19
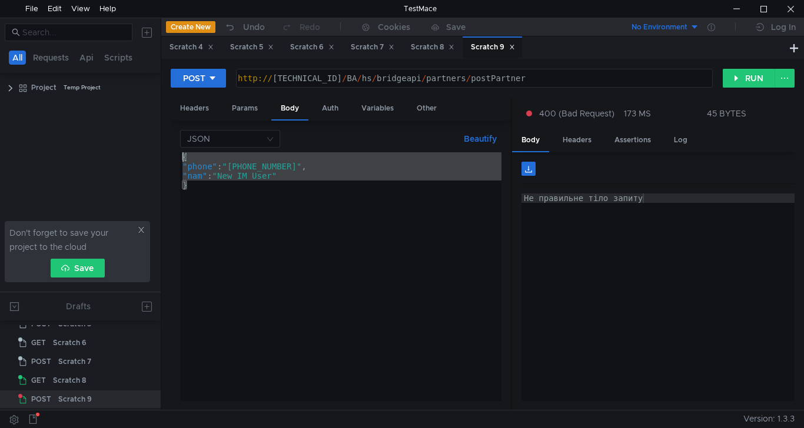
drag, startPoint x: 190, startPoint y: 185, endPoint x: 158, endPoint y: 147, distance: 49.7
click at [158, 147] on as-split "All Requests Api Scripts Project Temp Project Don't forget to save your project…" at bounding box center [402, 214] width 804 height 393
paste textarea "}"
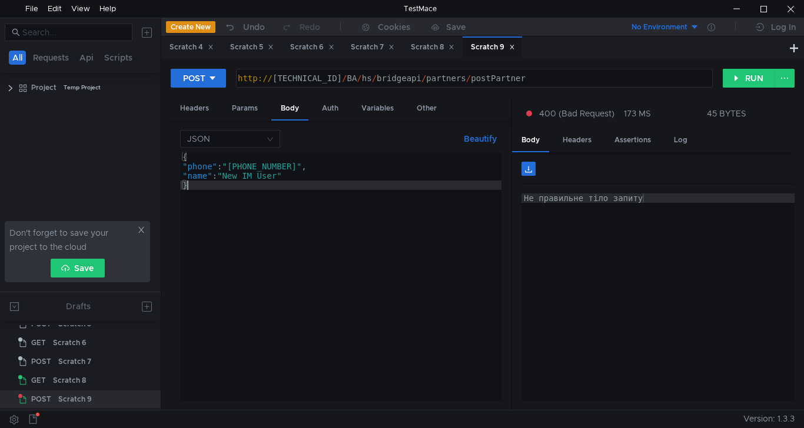
click at [297, 162] on div "{ "phone" : "+380683055810" , "name" : "New IM User" }" at bounding box center [340, 286] width 321 height 268
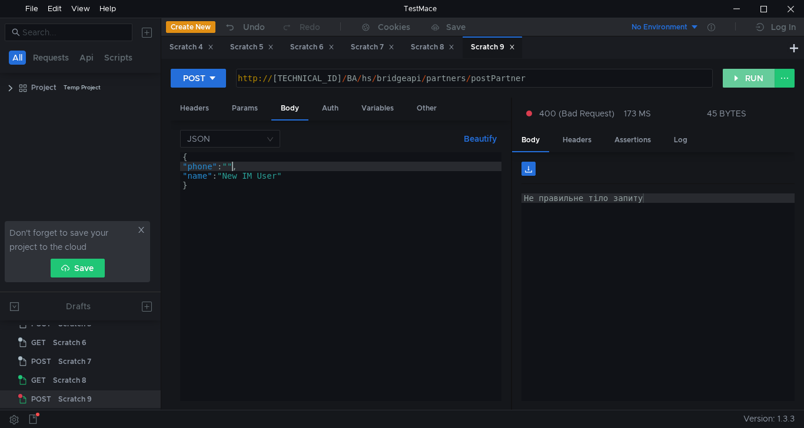
click at [746, 81] on button "RUN" at bounding box center [749, 78] width 52 height 19
click at [743, 77] on button "RUN" at bounding box center [749, 78] width 52 height 19
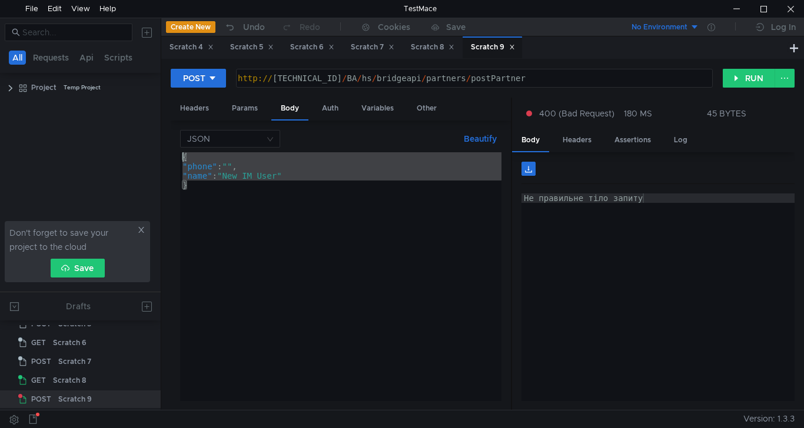
drag, startPoint x: 195, startPoint y: 187, endPoint x: 154, endPoint y: 158, distance: 50.3
click at [154, 158] on as-split "All Requests Api Scripts Project Temp Project Don't forget to save your project…" at bounding box center [402, 214] width 804 height 393
paste textarea "}"
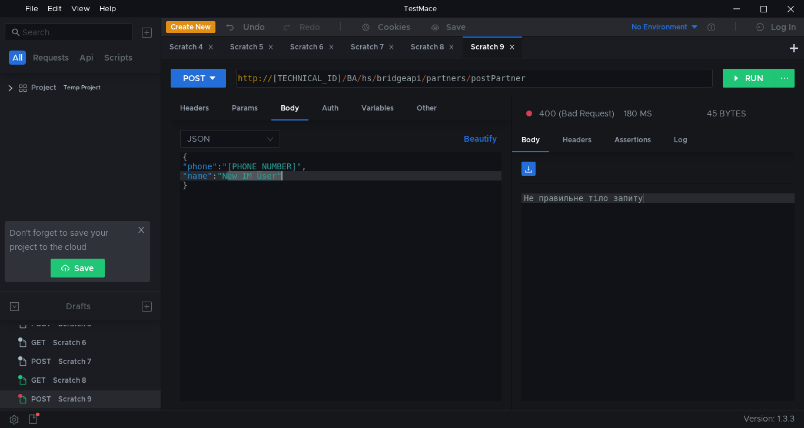
drag, startPoint x: 229, startPoint y: 174, endPoint x: 282, endPoint y: 175, distance: 53.0
click at [282, 175] on div "{ "phone" : "+380683055810" , "name" : "New IM User" }" at bounding box center [340, 286] width 321 height 268
click at [758, 77] on button "RUN" at bounding box center [749, 78] width 52 height 19
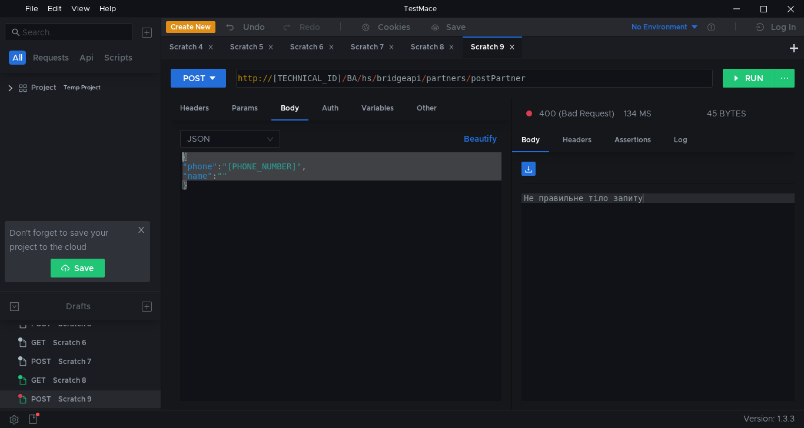
drag, startPoint x: 191, startPoint y: 189, endPoint x: 165, endPoint y: 149, distance: 47.2
click at [165, 149] on div "POST http:// 10.10.0.5 / BA / hs / bridgeapi / partners / postPartner ההההההההה…" at bounding box center [482, 234] width 643 height 351
paste textarea "}"
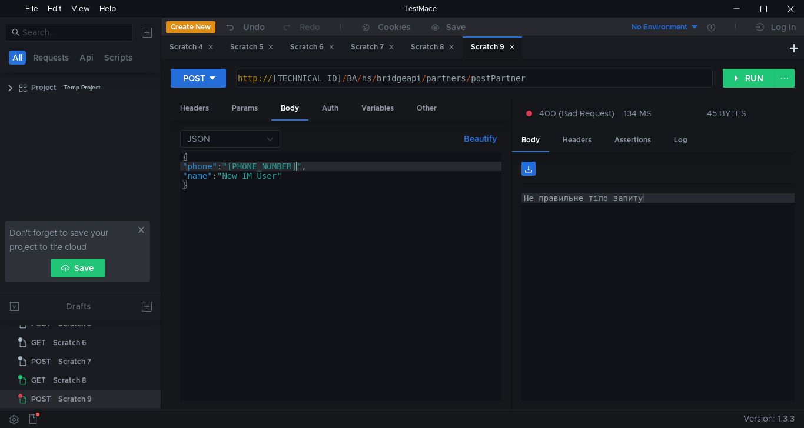
click at [298, 166] on div "{ "phone" : "+380683055810" , "name" : "New IM User" }" at bounding box center [340, 286] width 321 height 268
type textarea ""phone": "+38068305581","
click at [742, 84] on button "RUN" at bounding box center [749, 78] width 52 height 19
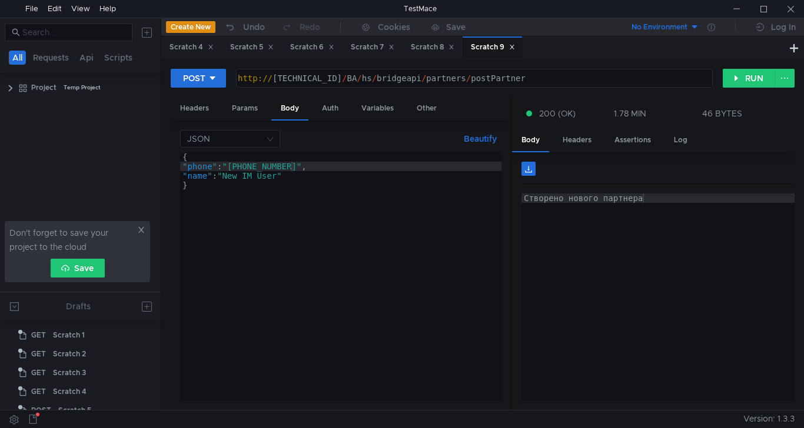
scroll to position [87, 0]
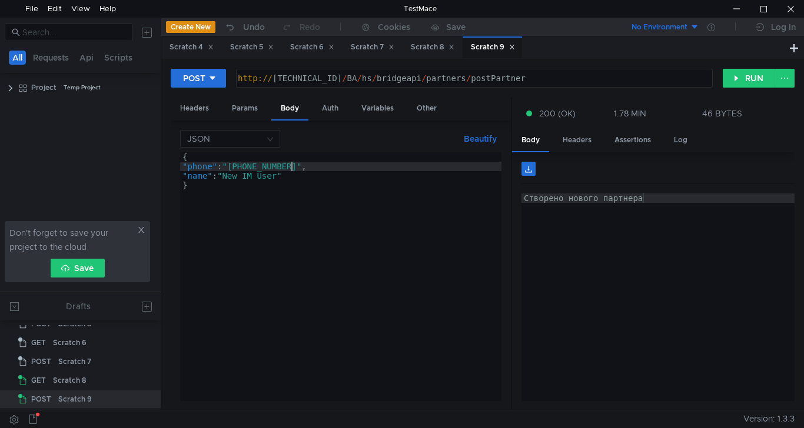
click at [291, 168] on div "{ "phone" : "+38068305581" , "name" : "New IM User" }" at bounding box center [340, 286] width 321 height 268
click at [241, 166] on div "{ "phone" : "[PHONE_NUMBER]" , "name" : "New IM User" }" at bounding box center [340, 286] width 321 height 268
click at [247, 165] on div "{ "phone" : "[PHONE_NUMBER]" , "name" : "New IM User" }" at bounding box center [340, 286] width 321 height 268
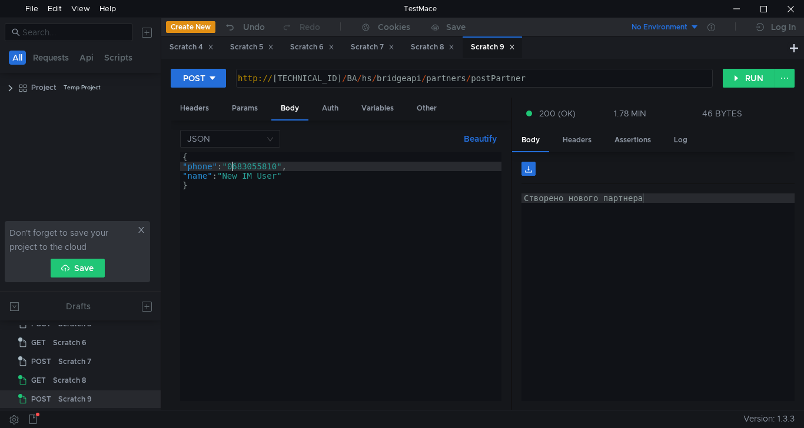
type textarea ""phone": "0683055810","
click at [745, 78] on button "RUN" at bounding box center [749, 78] width 52 height 19
click at [232, 164] on div "{ "phone" : "[PHONE_NUMBER]" , "name" : "New IM User" }" at bounding box center [340, 286] width 321 height 268
click at [745, 77] on button "RUN" at bounding box center [749, 78] width 52 height 19
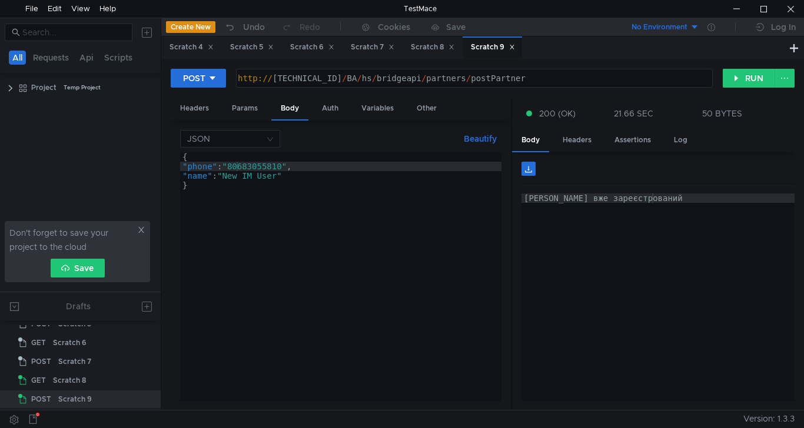
click at [231, 164] on div "{ "phone" : "80683055810" , "name" : "New IM User" }" at bounding box center [340, 286] width 321 height 268
click at [753, 77] on button "RUN" at bounding box center [749, 78] width 52 height 19
click at [234, 167] on div "{ "phone" : "380683055810" , "name" : "New IM User" }" at bounding box center [340, 286] width 321 height 268
type textarea ""phone": "[PHONE_NUMBER]","
click at [742, 72] on button "RUN" at bounding box center [749, 78] width 52 height 19
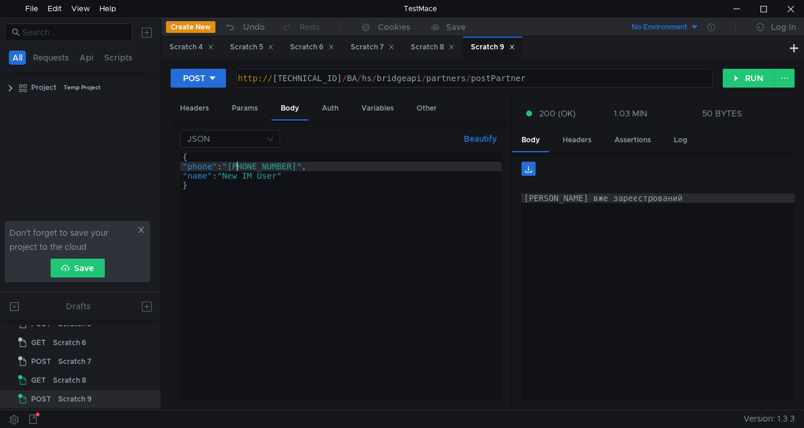
click at [235, 166] on div "{ "phone" : "[PHONE_NUMBER]" , "name" : "New IM User" }" at bounding box center [340, 286] width 321 height 268
click at [747, 74] on button "RUN" at bounding box center [749, 78] width 52 height 19
click at [736, 69] on button "RUN" at bounding box center [749, 78] width 52 height 19
click at [296, 166] on div "{ "phone" : "[PHONE_NUMBER]" , "name" : "New IM User" }" at bounding box center [340, 286] width 321 height 268
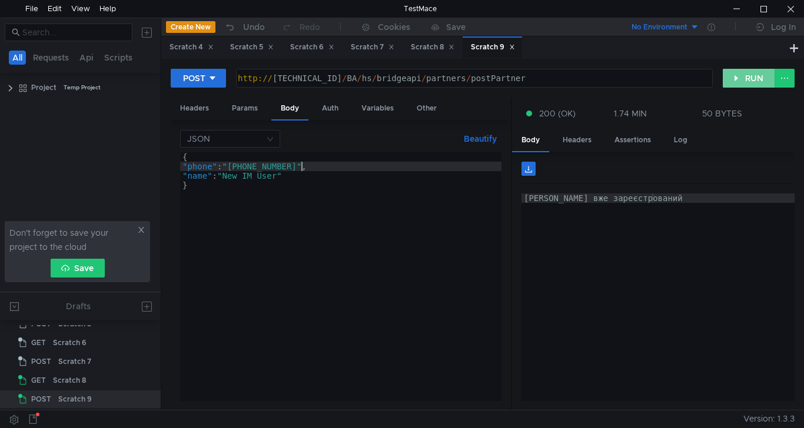
click at [740, 79] on button "RUN" at bounding box center [749, 78] width 52 height 19
click at [303, 165] on div "{ "phone" : "+3806830558100" , "name" : "New IM User" }" at bounding box center [340, 286] width 321 height 268
click at [750, 82] on button "RUN" at bounding box center [749, 78] width 52 height 19
click at [293, 164] on div "{ "phone" : "+38068305581" , "name" : "New IM User" }" at bounding box center [340, 286] width 321 height 268
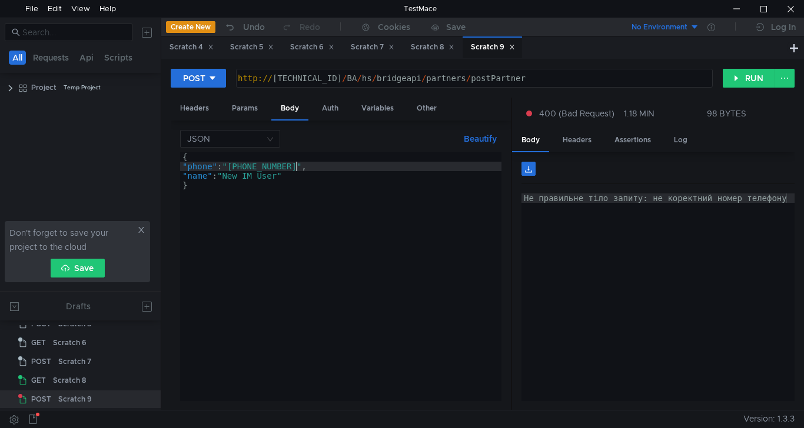
scroll to position [0, 8]
type textarea ""phone": "[PHONE_NUMBER]","
click at [246, 165] on div "{ "phone" : "[PHONE_NUMBER]" , "name" : "New IM User" }" at bounding box center [340, 286] width 321 height 268
click at [260, 167] on div "{ "phone" : "[PHONE_NUMBER]" , "name" : "New IM User" }" at bounding box center [340, 286] width 321 height 268
click at [277, 169] on div "{ "phone" : "[PHONE_NUMBER]" , "name" : "New IM User" }" at bounding box center [340, 286] width 321 height 268
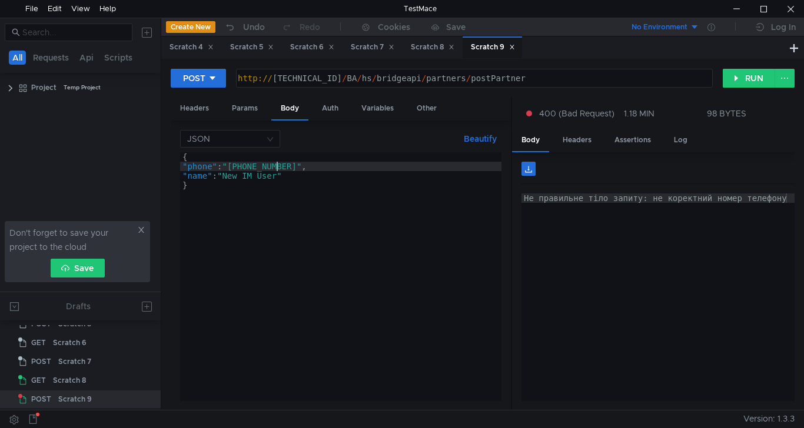
click at [295, 168] on div "{ "phone" : "[PHONE_NUMBER]" , "name" : "New IM User" }" at bounding box center [340, 286] width 321 height 268
click at [755, 87] on button "RUN" at bounding box center [749, 78] width 52 height 19
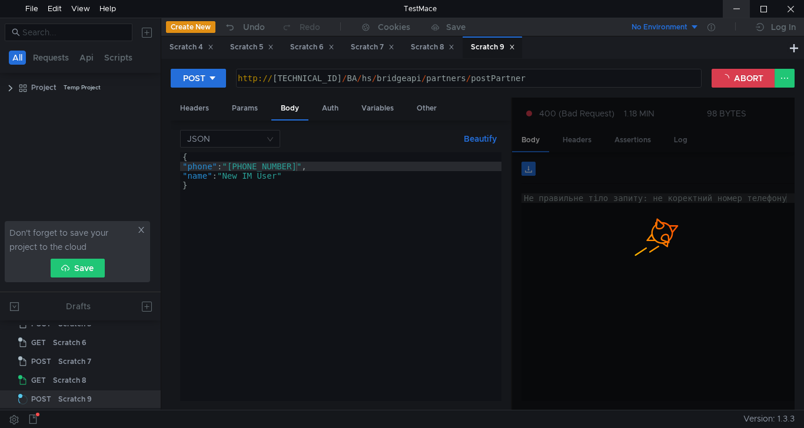
click at [740, 9] on div at bounding box center [736, 9] width 27 height 18
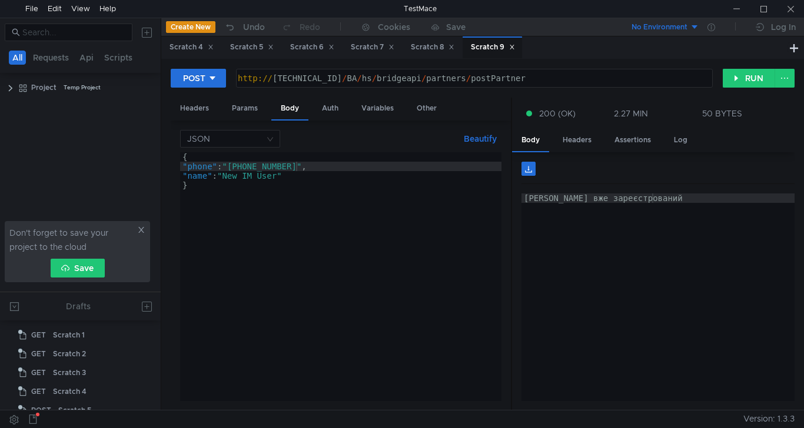
scroll to position [0, 8]
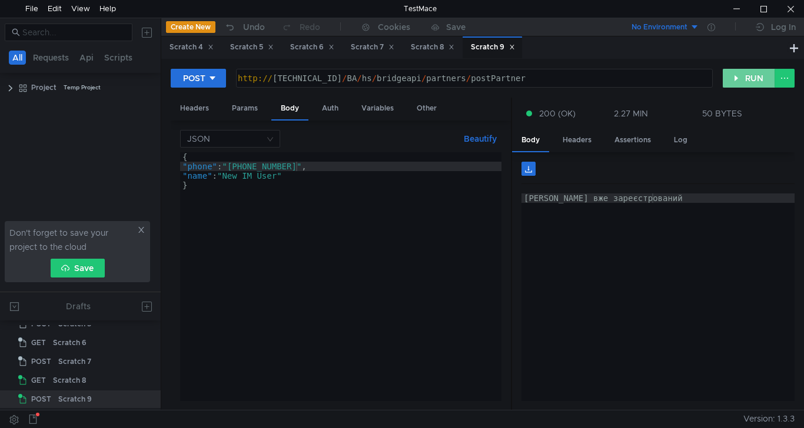
click at [748, 81] on button "RUN" at bounding box center [749, 78] width 52 height 19
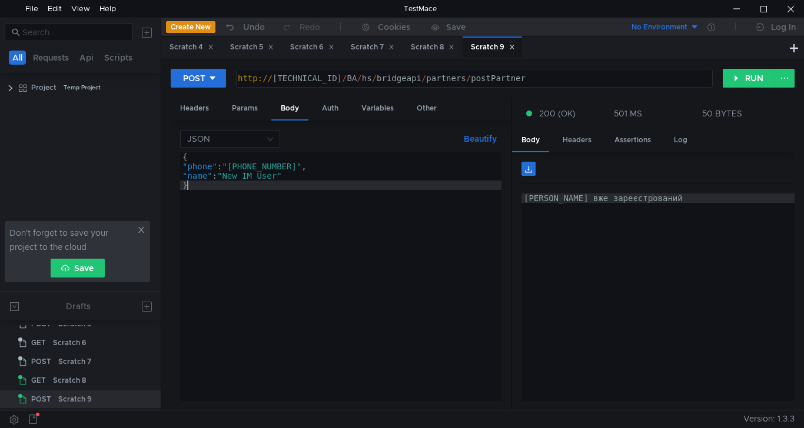
scroll to position [0, 0]
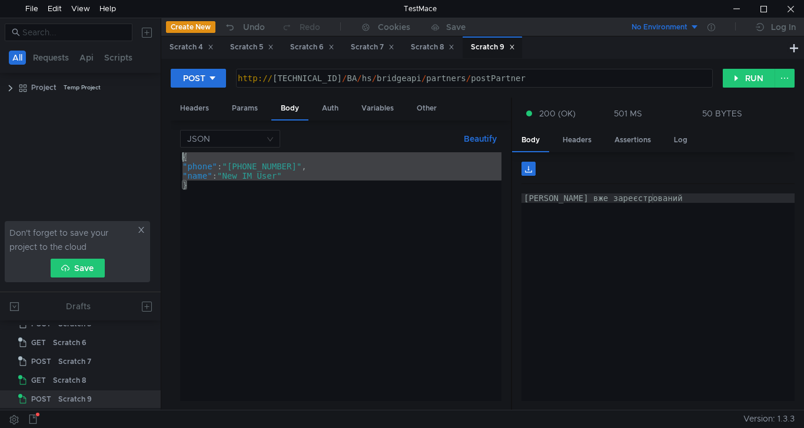
drag, startPoint x: 191, startPoint y: 184, endPoint x: 158, endPoint y: 148, distance: 48.7
click at [158, 148] on as-split "All Requests Api Scripts Project Temp Project Don't forget to save your project…" at bounding box center [402, 214] width 804 height 393
click at [254, 169] on div "{ "phone" : "[PHONE_NUMBER]" , "name" : "New IM User" }" at bounding box center [340, 276] width 321 height 249
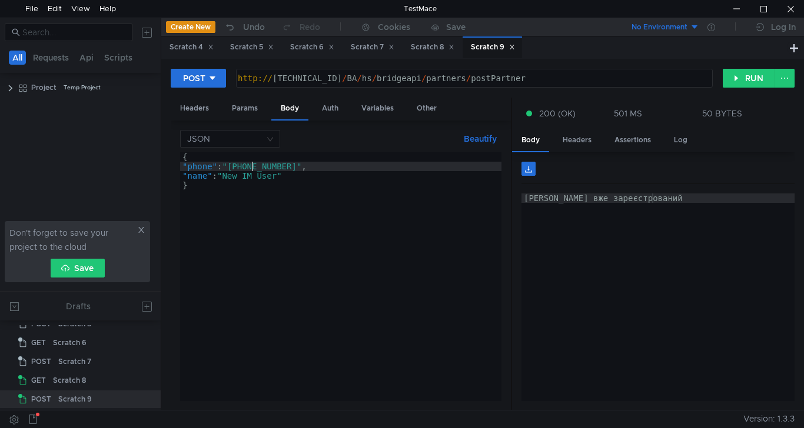
click at [299, 164] on div "{ "phone" : "[PHONE_NUMBER]" , "name" : "New IM User" }" at bounding box center [340, 286] width 321 height 268
click at [297, 164] on div "{ "phone" : "[PHONE_NUMBER]" , "name" : "New IM User" }" at bounding box center [340, 286] width 321 height 268
click at [742, 76] on button "RUN" at bounding box center [749, 78] width 52 height 19
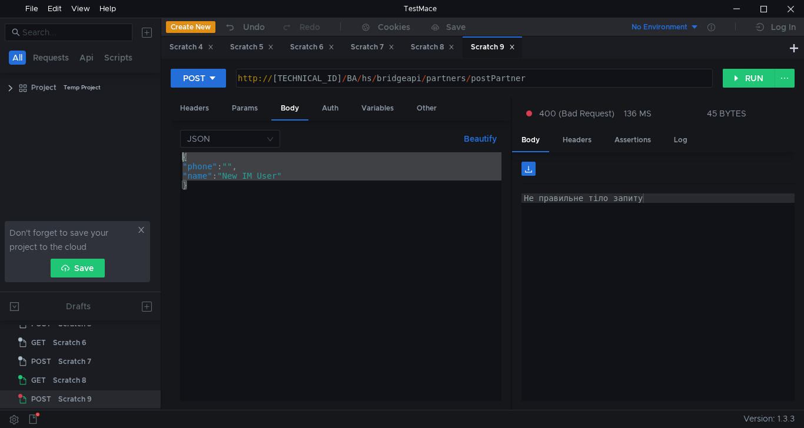
drag, startPoint x: 193, startPoint y: 184, endPoint x: 148, endPoint y: 138, distance: 64.5
click at [148, 138] on as-split "All Requests Api Scripts Project Temp Project Don't forget to save your project…" at bounding box center [402, 214] width 804 height 393
paste textarea "}"
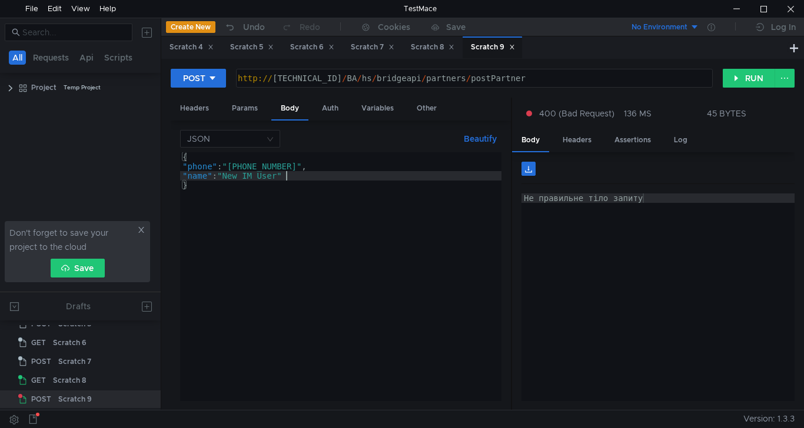
click at [286, 175] on div "{ "phone" : "[PHONE_NUMBER]" , "name" : "New IM User" }" at bounding box center [340, 286] width 321 height 268
click at [281, 174] on div "{ "phone" : "[PHONE_NUMBER]" , "name" : "New IM User" }" at bounding box center [340, 286] width 321 height 268
click at [744, 77] on button "RUN" at bounding box center [749, 78] width 52 height 19
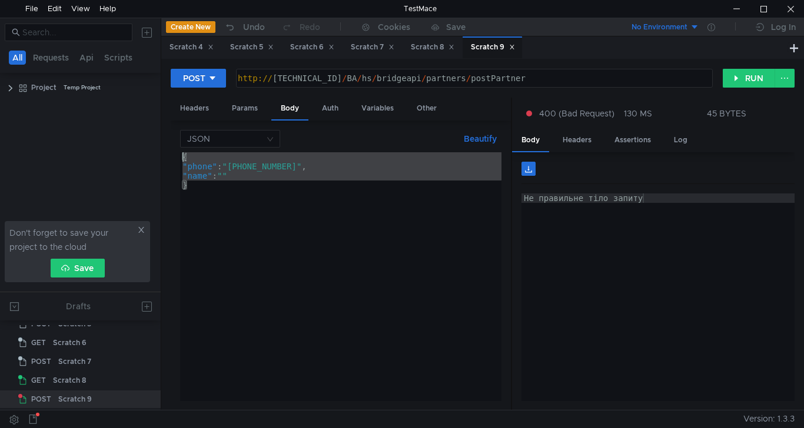
drag, startPoint x: 196, startPoint y: 188, endPoint x: 144, endPoint y: 142, distance: 68.8
click at [144, 142] on as-split "All Requests Api Scripts Project Temp Project Don't forget to save your project…" at bounding box center [402, 214] width 804 height 393
click at [214, 158] on div "{ "phone" : "+380683055810" , "name" : "" }" at bounding box center [340, 276] width 321 height 249
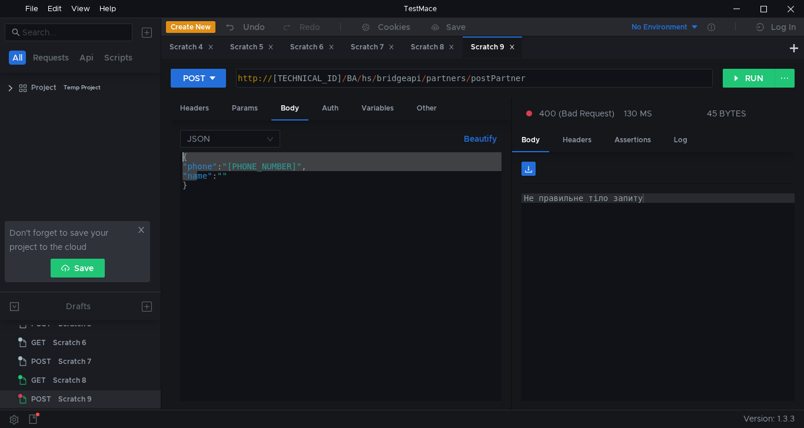
drag, startPoint x: 200, startPoint y: 180, endPoint x: 143, endPoint y: 148, distance: 65.1
click at [143, 148] on as-split "All Requests Api Scripts Project Temp Project Don't forget to save your project…" at bounding box center [402, 214] width 804 height 393
click at [198, 181] on div "{ "phone" : "+380683055810" , "name" : "" }" at bounding box center [340, 276] width 321 height 249
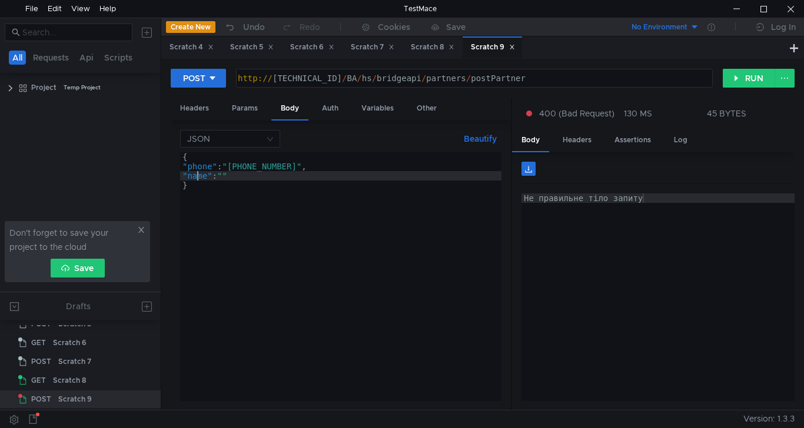
click at [207, 174] on div "{ "phone" : "+380683055810" , "name" : "" }" at bounding box center [340, 286] width 321 height 268
click at [743, 82] on button "RUN" at bounding box center [749, 78] width 52 height 19
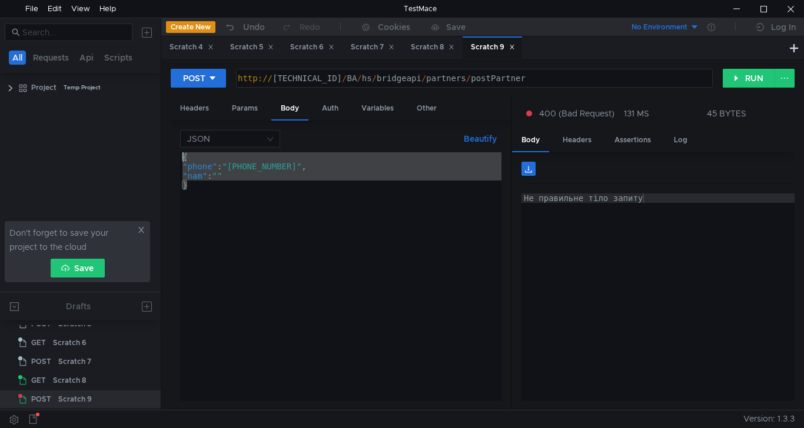
drag, startPoint x: 193, startPoint y: 186, endPoint x: 168, endPoint y: 147, distance: 46.4
click at [168, 147] on div "POST http:// 10.10.0.5 / BA / hs / bridgeapi / partners / postPartner ההההההההה…" at bounding box center [482, 234] width 643 height 351
paste textarea "}"
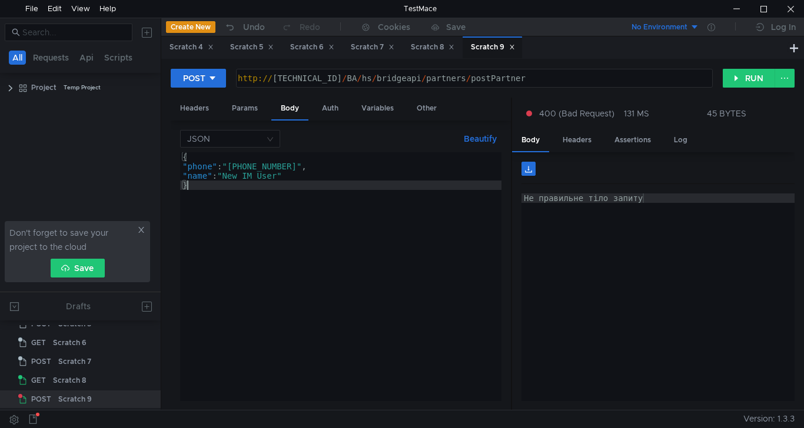
click at [211, 170] on div "{ "phone" : "[PHONE_NUMBER]" , "name" : "New IM User" }" at bounding box center [340, 286] width 321 height 268
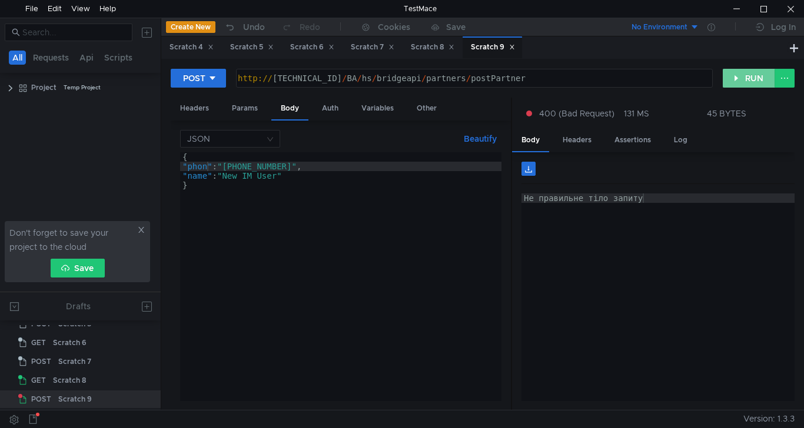
click at [750, 79] on button "RUN" at bounding box center [749, 78] width 52 height 19
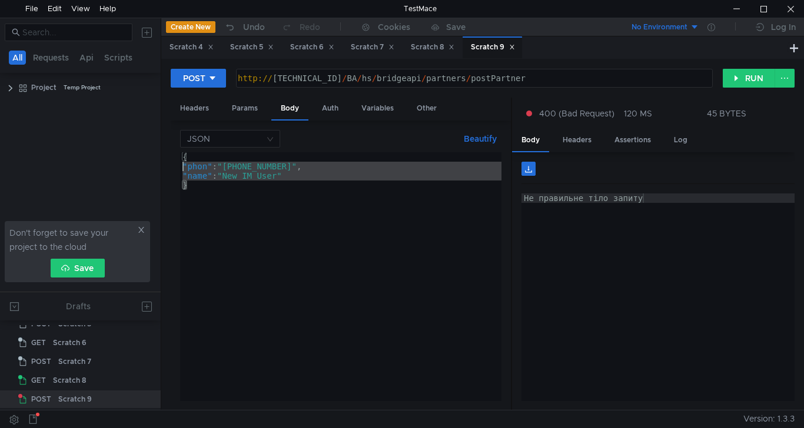
drag, startPoint x: 190, startPoint y: 188, endPoint x: 143, endPoint y: 137, distance: 69.1
click at [143, 137] on as-split "All Requests Api Scripts Project Temp Project Don't forget to save your project…" at bounding box center [402, 214] width 804 height 393
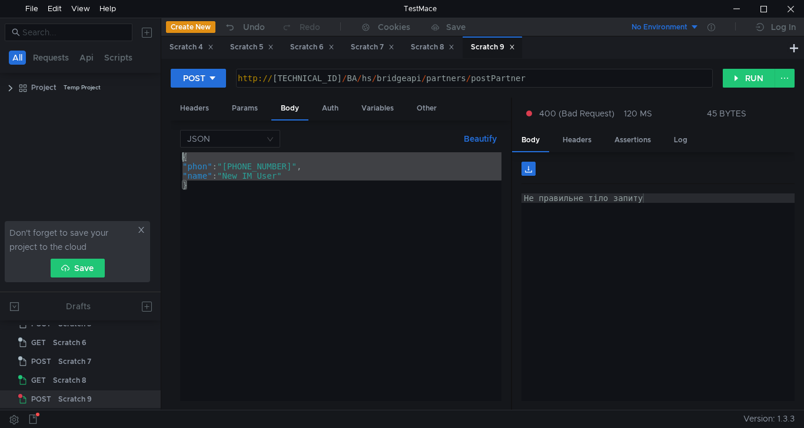
paste textarea "}"
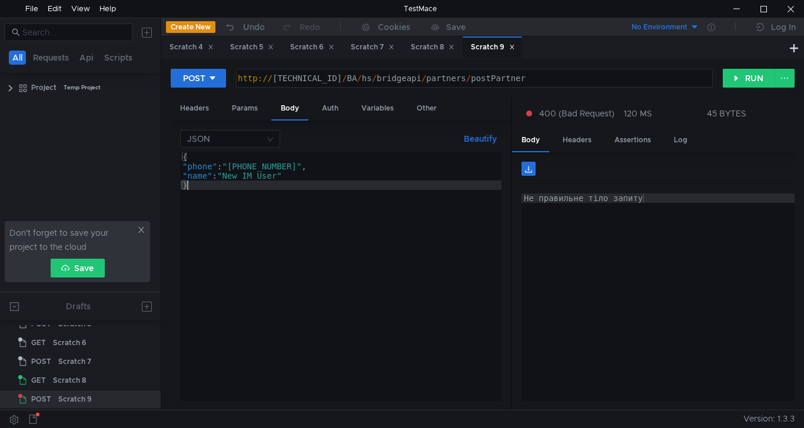
click at [209, 181] on div "{ "phone" : "+380683055810" , "name" : "New IM User" }" at bounding box center [340, 286] width 321 height 268
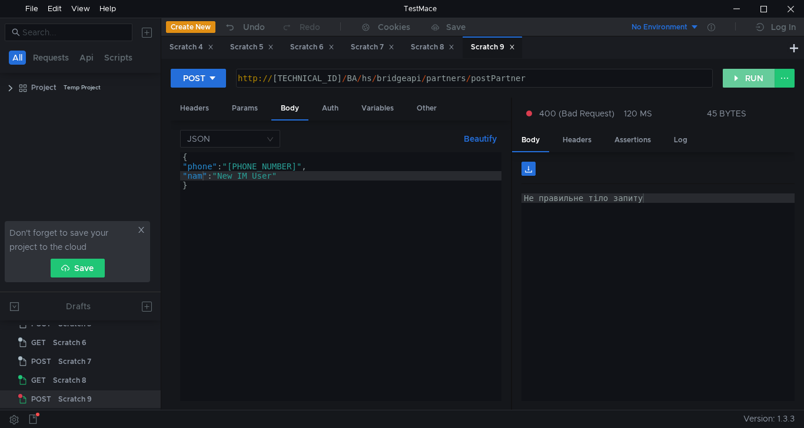
click at [750, 78] on button "RUN" at bounding box center [749, 78] width 52 height 19
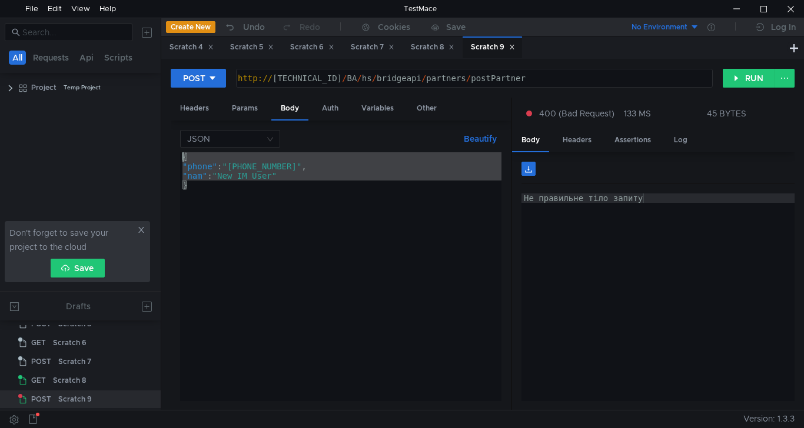
drag, startPoint x: 194, startPoint y: 186, endPoint x: 147, endPoint y: 144, distance: 63.0
click at [147, 144] on as-split "All Requests Api Scripts Project Temp Project Don't forget to save your project…" at bounding box center [402, 214] width 804 height 393
paste textarea "}"
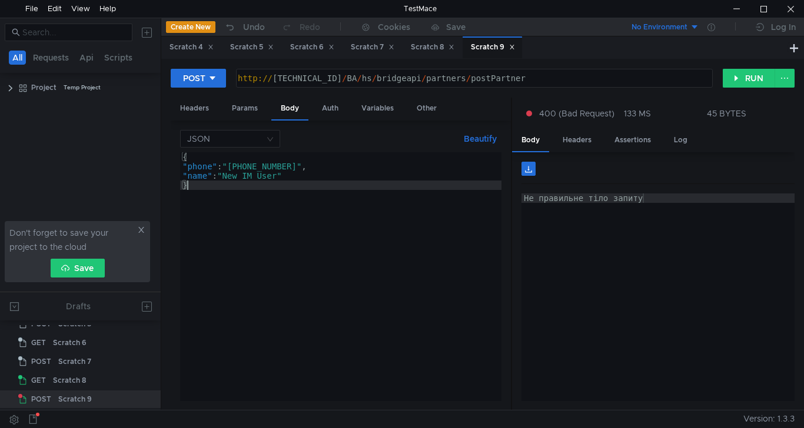
click at [182, 160] on div "{ "phone" : "+380683055810" , "name" : "New IM User" }" at bounding box center [340, 286] width 321 height 268
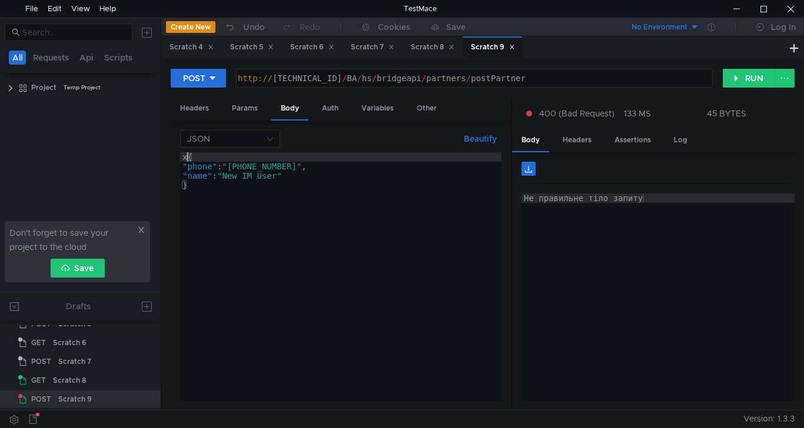
type textarea "{"
click at [195, 188] on div "[{ "phone" : "[PHONE_NUMBER]" , "name" : "New IM User" }" at bounding box center [340, 286] width 321 height 268
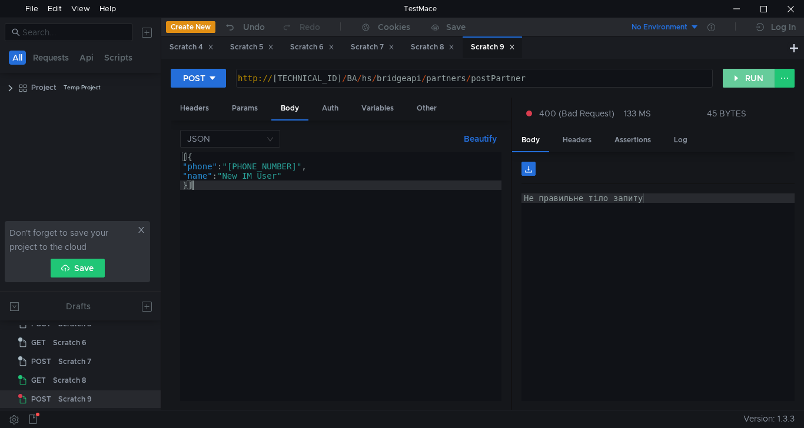
click at [737, 82] on button "RUN" at bounding box center [749, 78] width 52 height 19
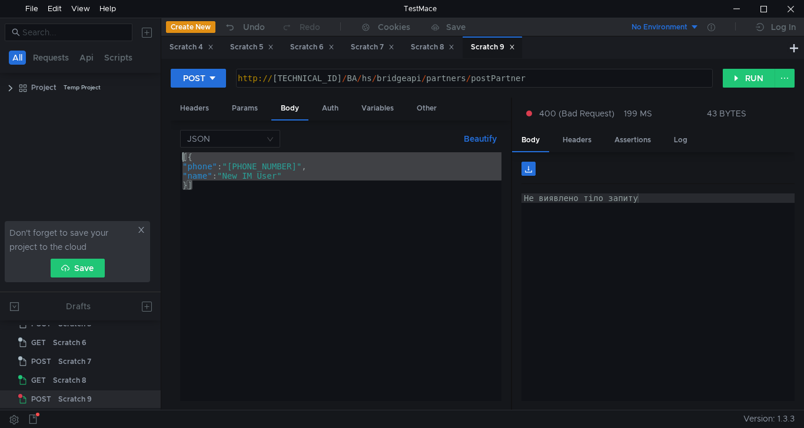
drag, startPoint x: 167, startPoint y: 179, endPoint x: 109, endPoint y: 139, distance: 69.7
click at [117, 142] on as-split "All Requests Api Scripts Project Temp Project Don't forget to save your project…" at bounding box center [402, 214] width 804 height 393
paste textarea "}"
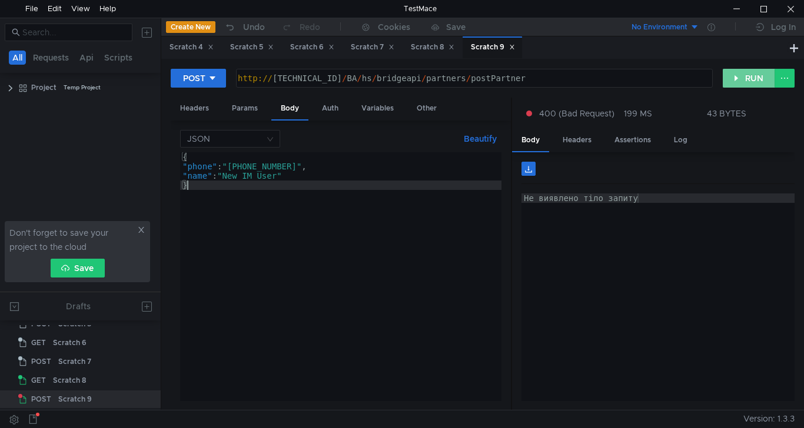
click at [739, 78] on button "RUN" at bounding box center [749, 78] width 52 height 19
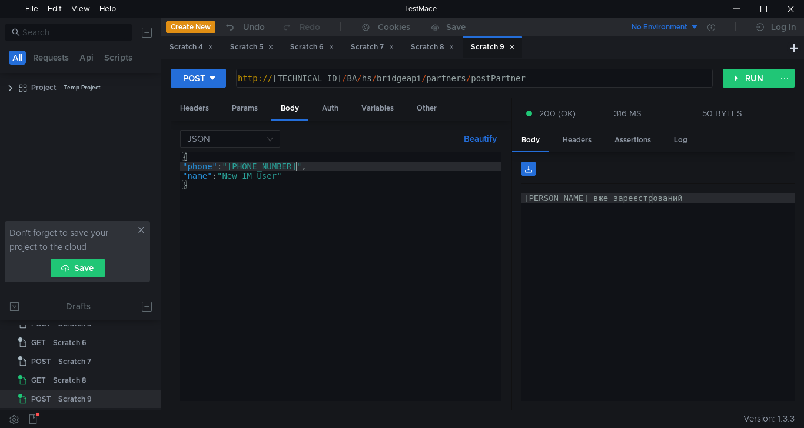
click at [297, 163] on div "{ "phone" : "[PHONE_NUMBER]" , "name" : "New IM User" }" at bounding box center [340, 286] width 321 height 268
click at [746, 82] on button "RUN" at bounding box center [749, 78] width 52 height 19
click at [296, 168] on div "{ "phone" : "[PHONE_NUMBER]" , "name" : "New IM User" }" at bounding box center [340, 286] width 321 height 268
click at [745, 77] on button "RUN" at bounding box center [749, 78] width 52 height 19
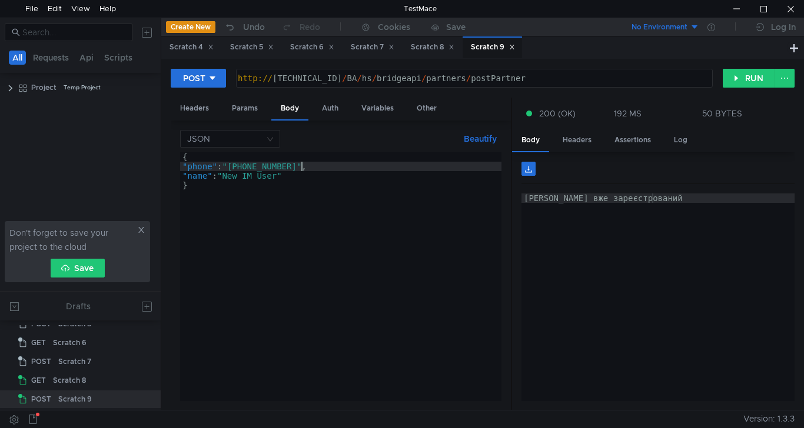
click at [299, 164] on div "{ "phone" : "[PHONE_NUMBER]" , "name" : "New IM User" }" at bounding box center [340, 286] width 321 height 268
click at [296, 167] on div "{ "phone" : "[PHONE_NUMBER]" , "name" : "New IM User" }" at bounding box center [340, 286] width 321 height 268
click at [748, 85] on button "RUN" at bounding box center [749, 78] width 52 height 19
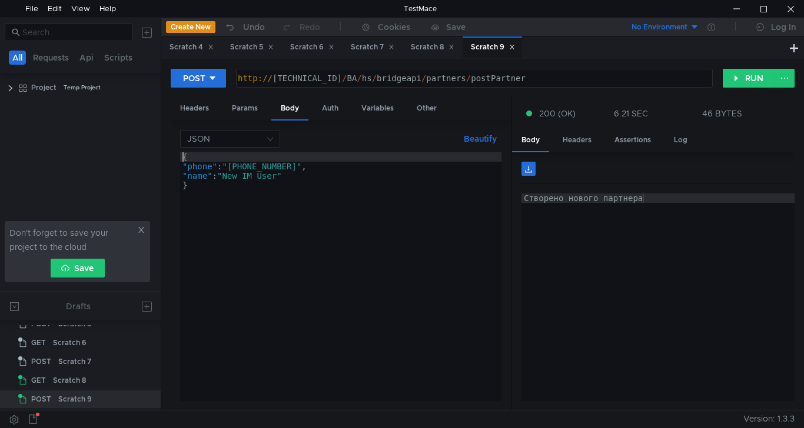
click at [181, 156] on div "{ "phone" : "[PHONE_NUMBER]" , "name" : "New IM User" }" at bounding box center [340, 286] width 321 height 268
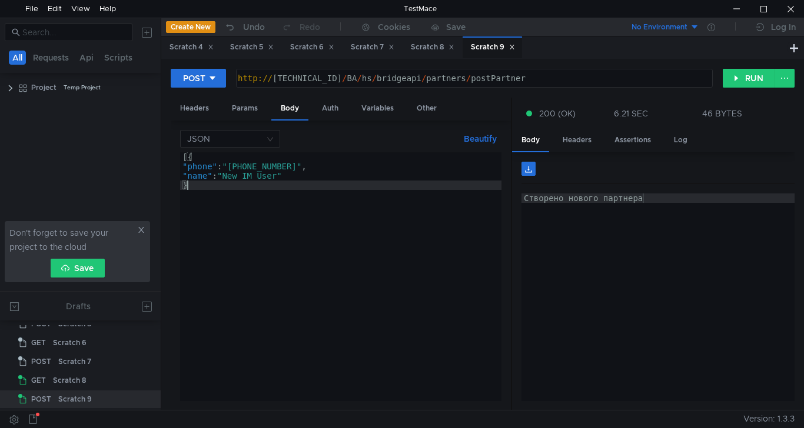
click at [192, 186] on div "[{ "phone" : "+380683055813" , "name" : "New IM User" }" at bounding box center [340, 286] width 321 height 268
type textarea "}]"
click at [740, 77] on button "RUN" at bounding box center [749, 78] width 52 height 19
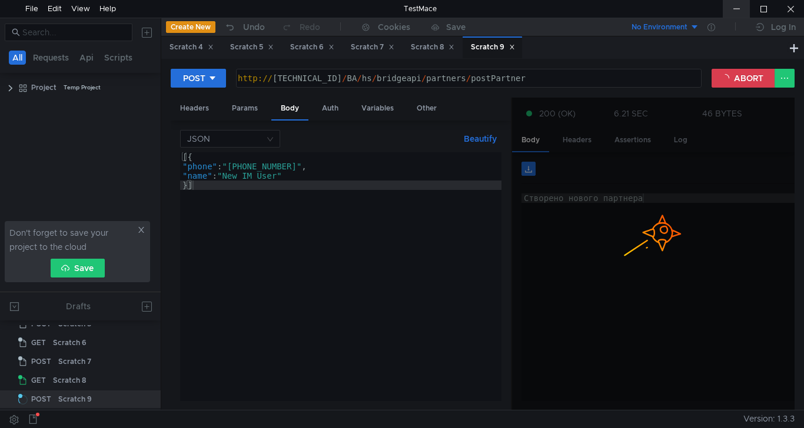
click at [740, 8] on div at bounding box center [736, 9] width 27 height 18
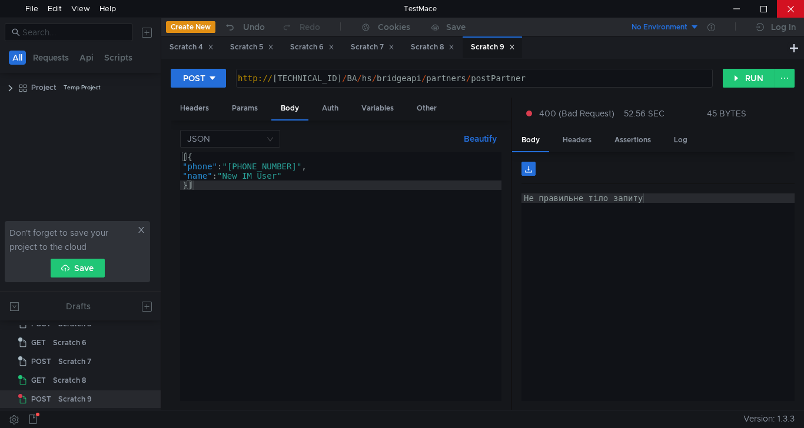
click at [795, 6] on div at bounding box center [790, 9] width 27 height 18
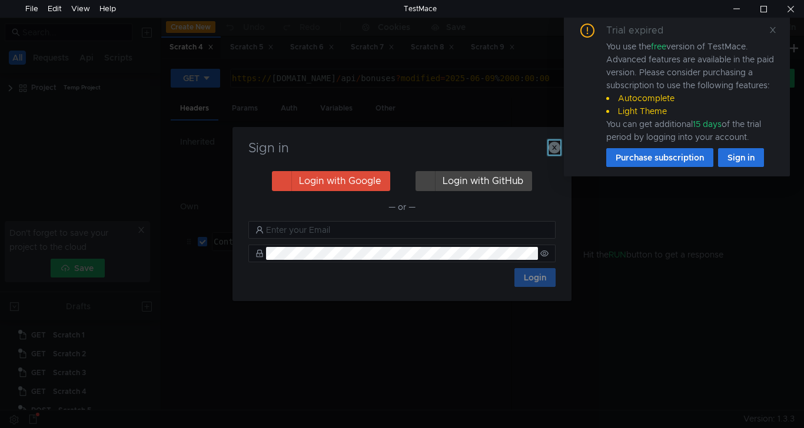
click at [552, 149] on icon "button" at bounding box center [555, 148] width 12 height 12
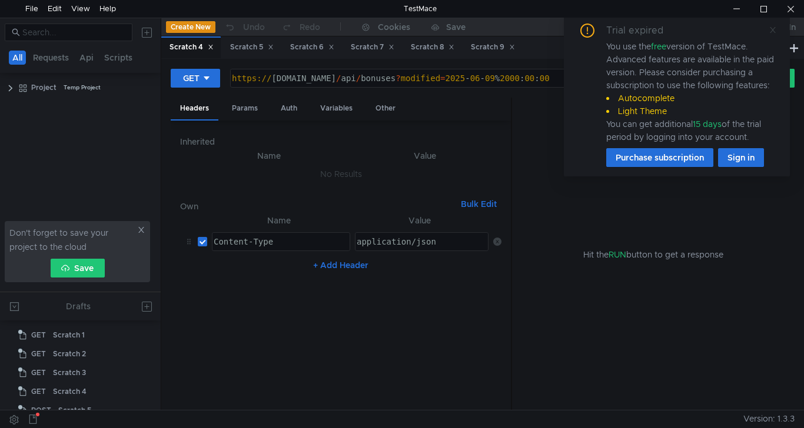
click at [775, 30] on icon at bounding box center [773, 30] width 8 height 8
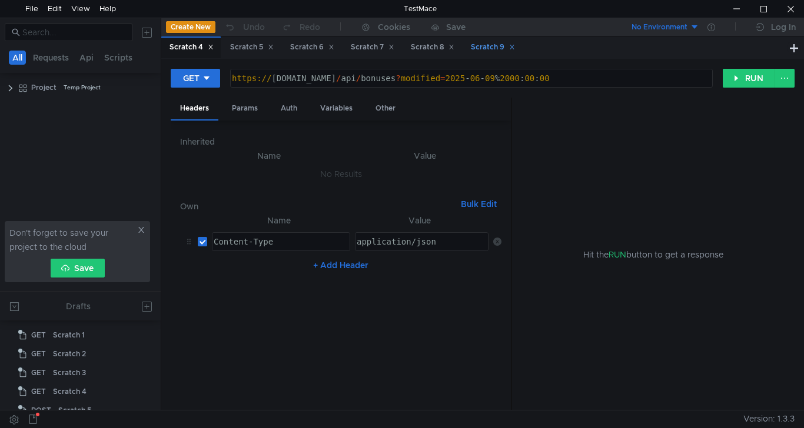
click at [493, 50] on div "Scratch 9" at bounding box center [493, 47] width 44 height 12
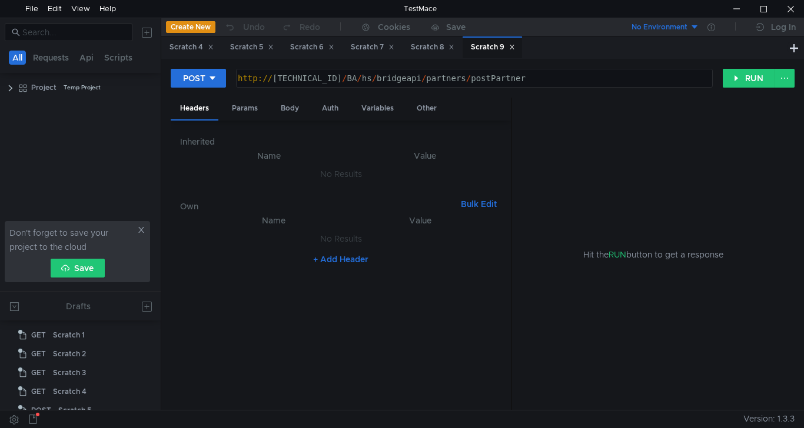
scroll to position [87, 0]
click at [300, 105] on div "Body" at bounding box center [289, 109] width 37 height 22
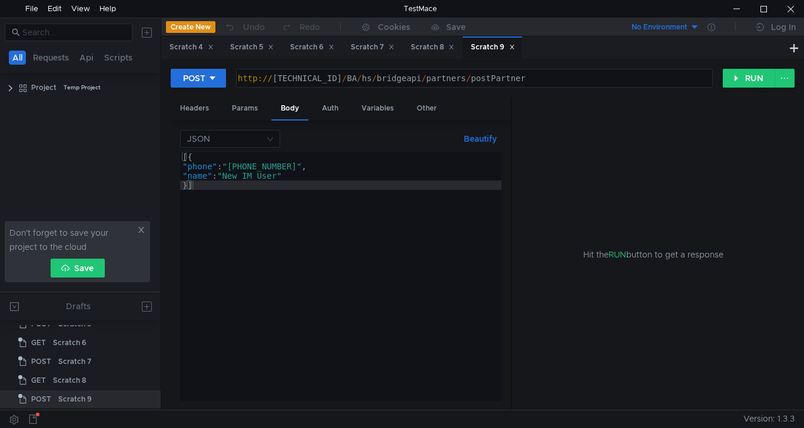
click at [187, 158] on div "[{ "phone" : "[PHONE_NUMBER]" , "name" : "New IM User" }]" at bounding box center [340, 286] width 321 height 268
click at [195, 182] on div "{ "phone" : "[PHONE_NUMBER]" , "name" : "New IM User" }]" at bounding box center [340, 286] width 321 height 268
type textarea "}"
click at [799, 4] on div at bounding box center [790, 9] width 27 height 18
